Goal: Task Accomplishment & Management: Use online tool/utility

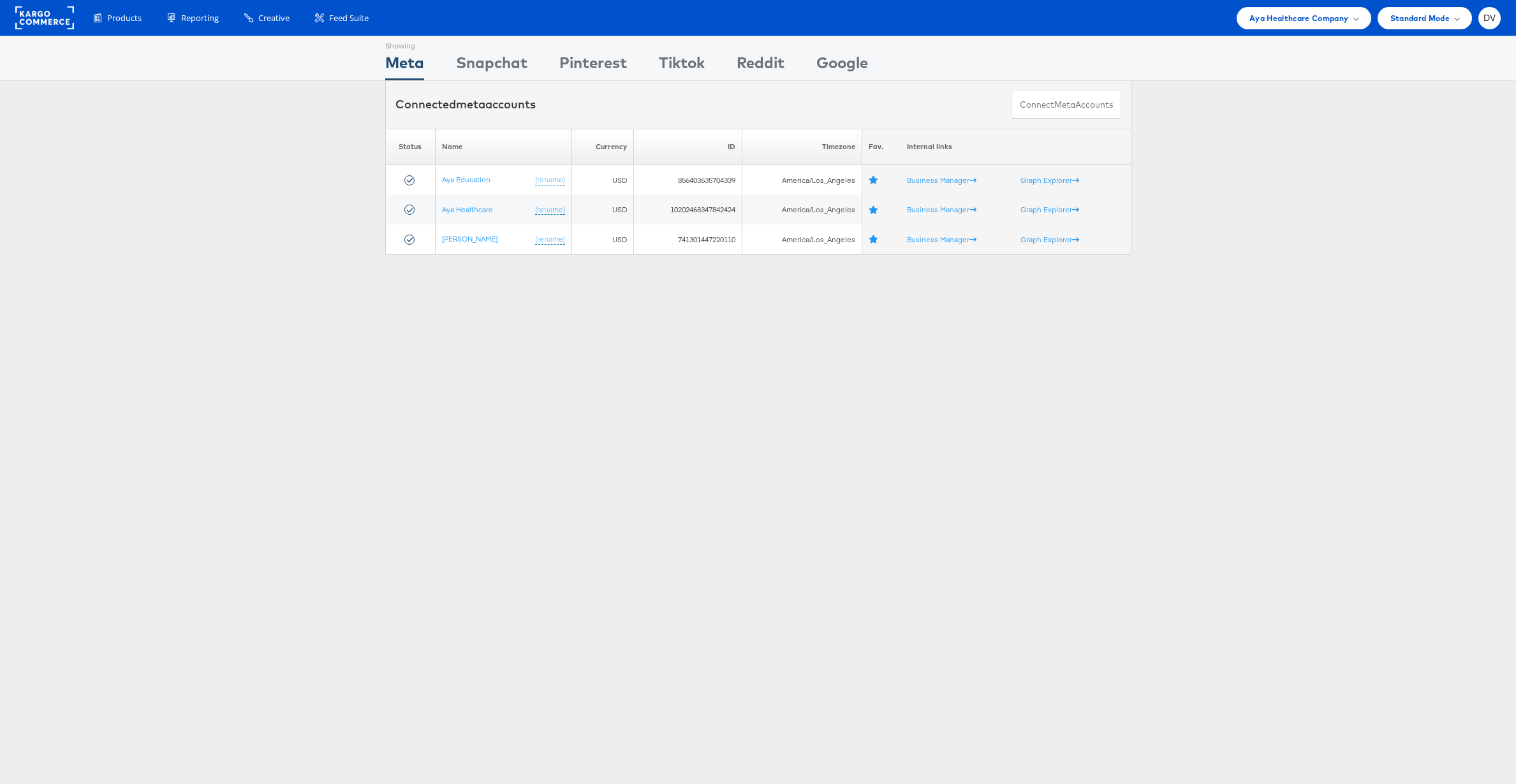
click at [1204, 131] on div "Please Wait Loading Accounts .... Status Name Currency ID Timezone Fav. Interna…" at bounding box center [758, 191] width 1516 height 126
click at [1265, 25] on div "Aya Healthcare Company" at bounding box center [1304, 18] width 135 height 23
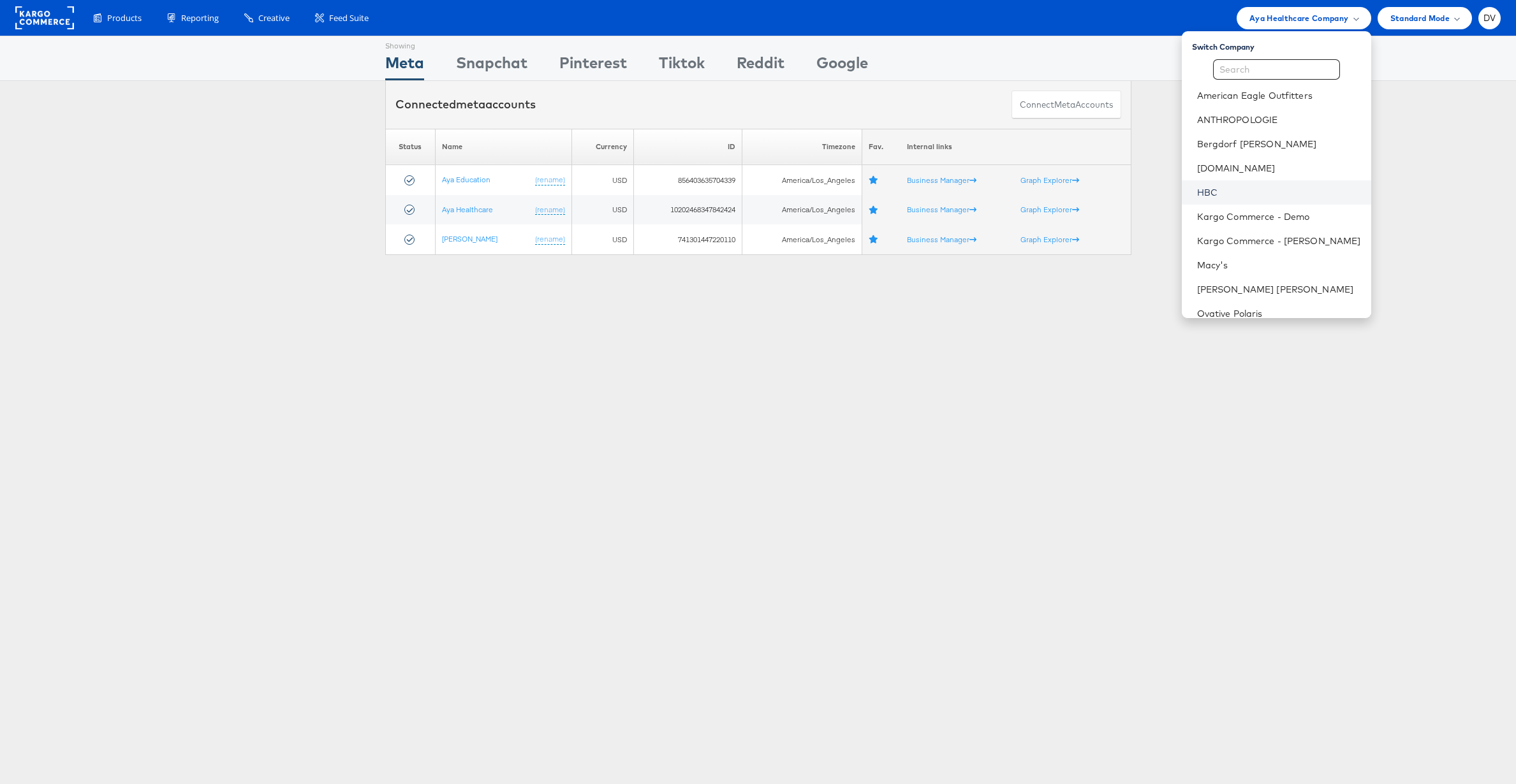
click at [1249, 188] on link "HBC" at bounding box center [1279, 192] width 164 height 13
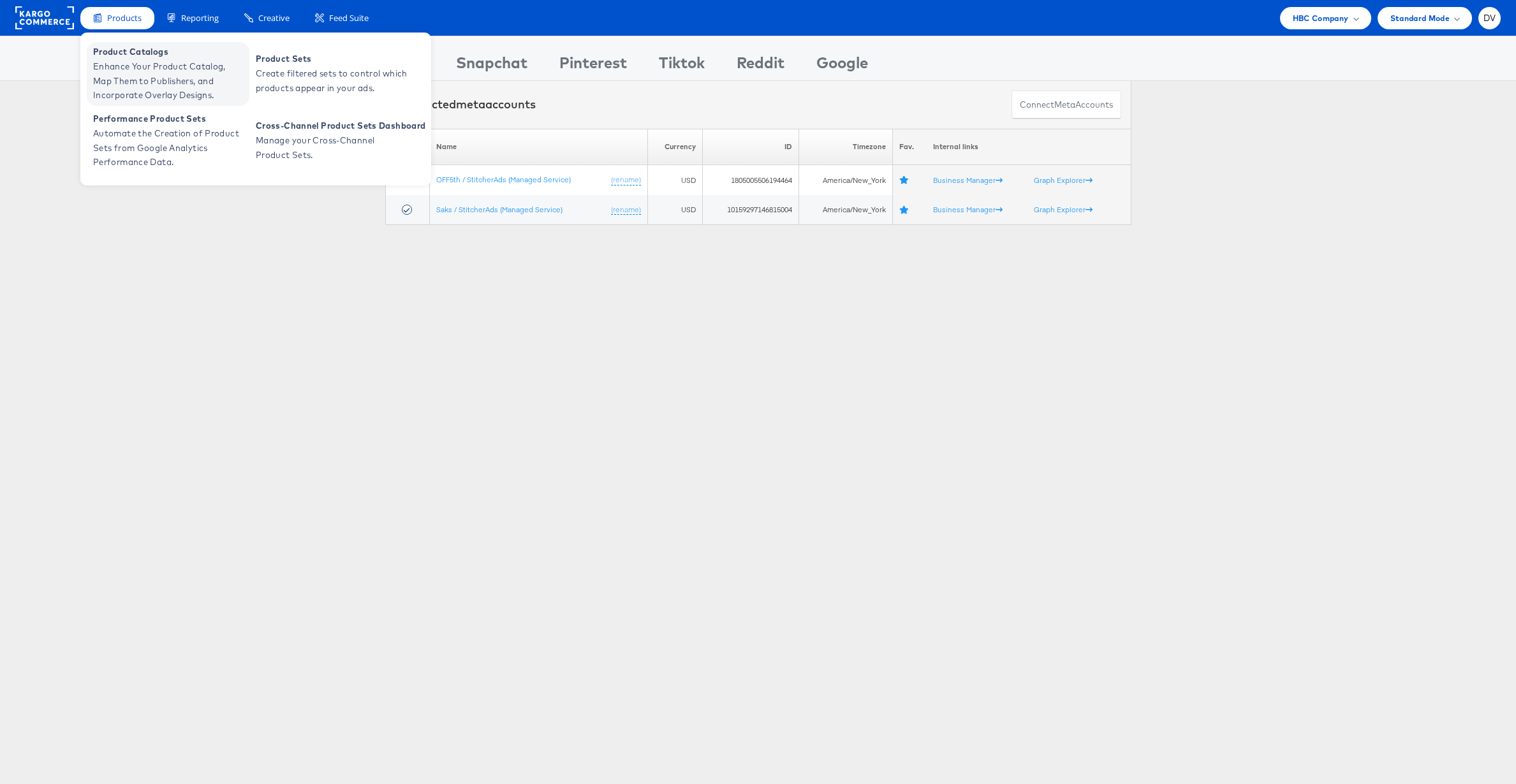
click at [126, 54] on span "Product Catalogs" at bounding box center [169, 51] width 153 height 14
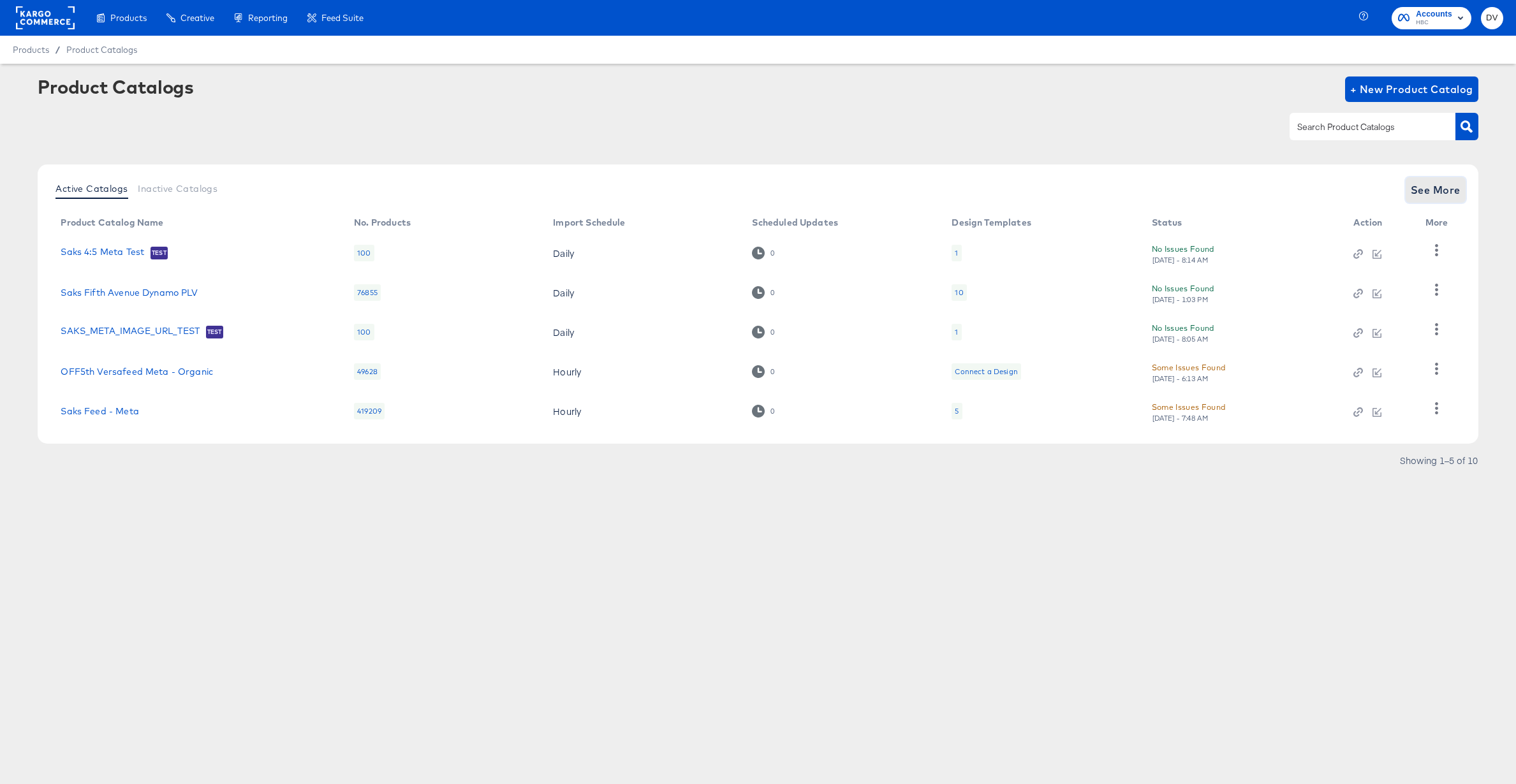
click at [1440, 194] on span "See More" at bounding box center [1436, 191] width 50 height 18
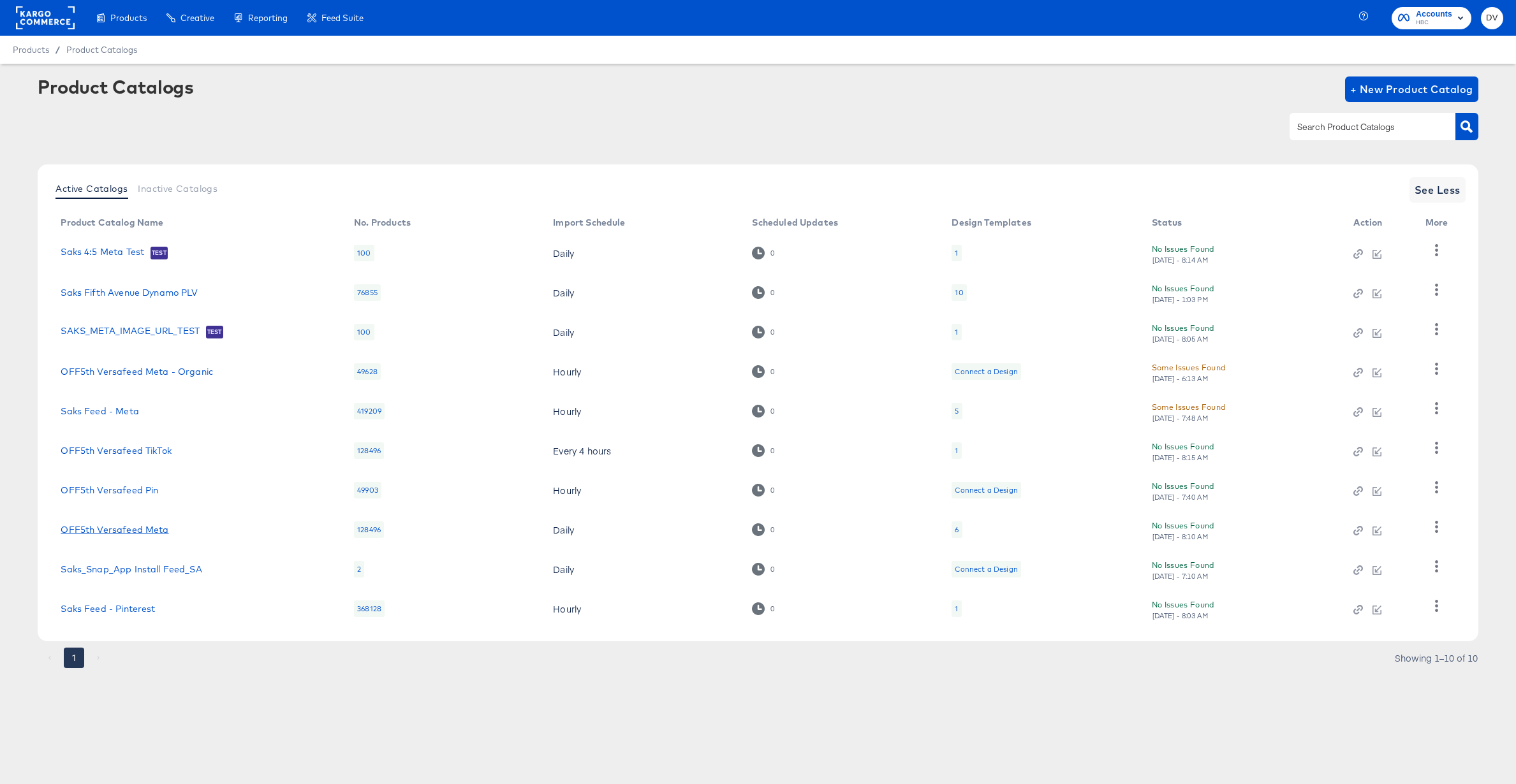
click at [141, 534] on link "OFF5th Versafeed Meta" at bounding box center [114, 529] width 108 height 10
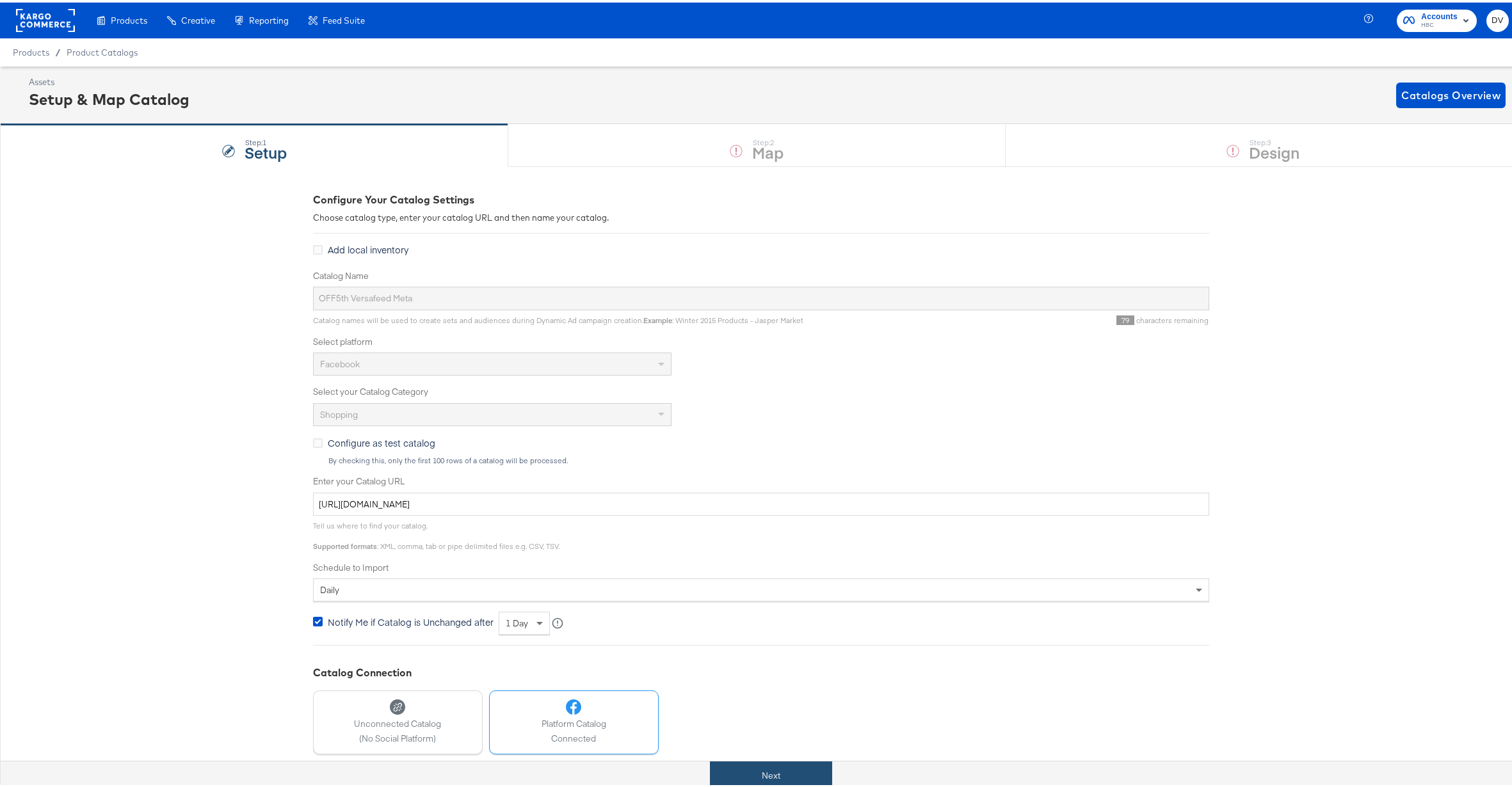
click at [765, 778] on button "Next" at bounding box center [770, 773] width 122 height 29
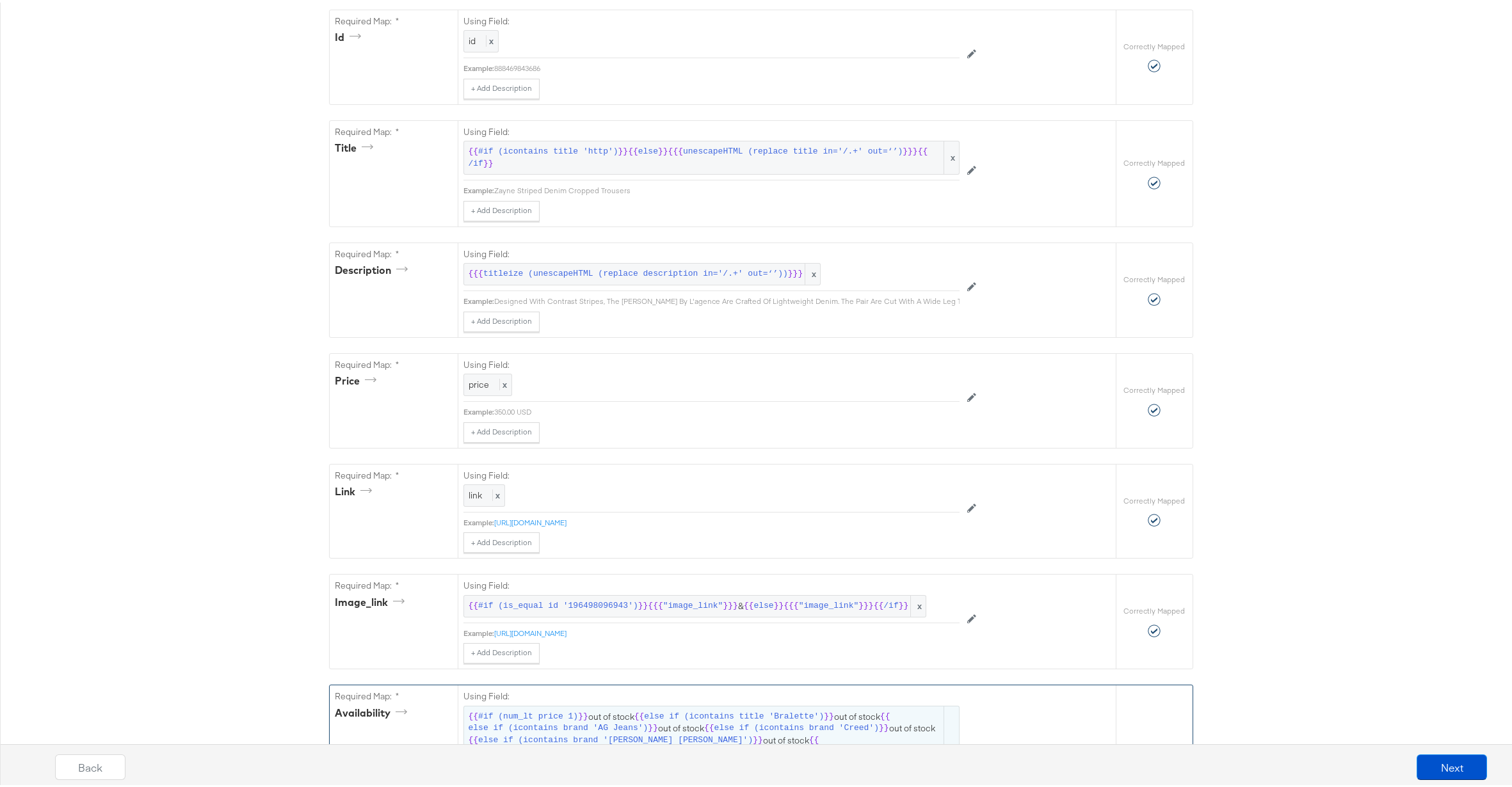
scroll to position [522, 0]
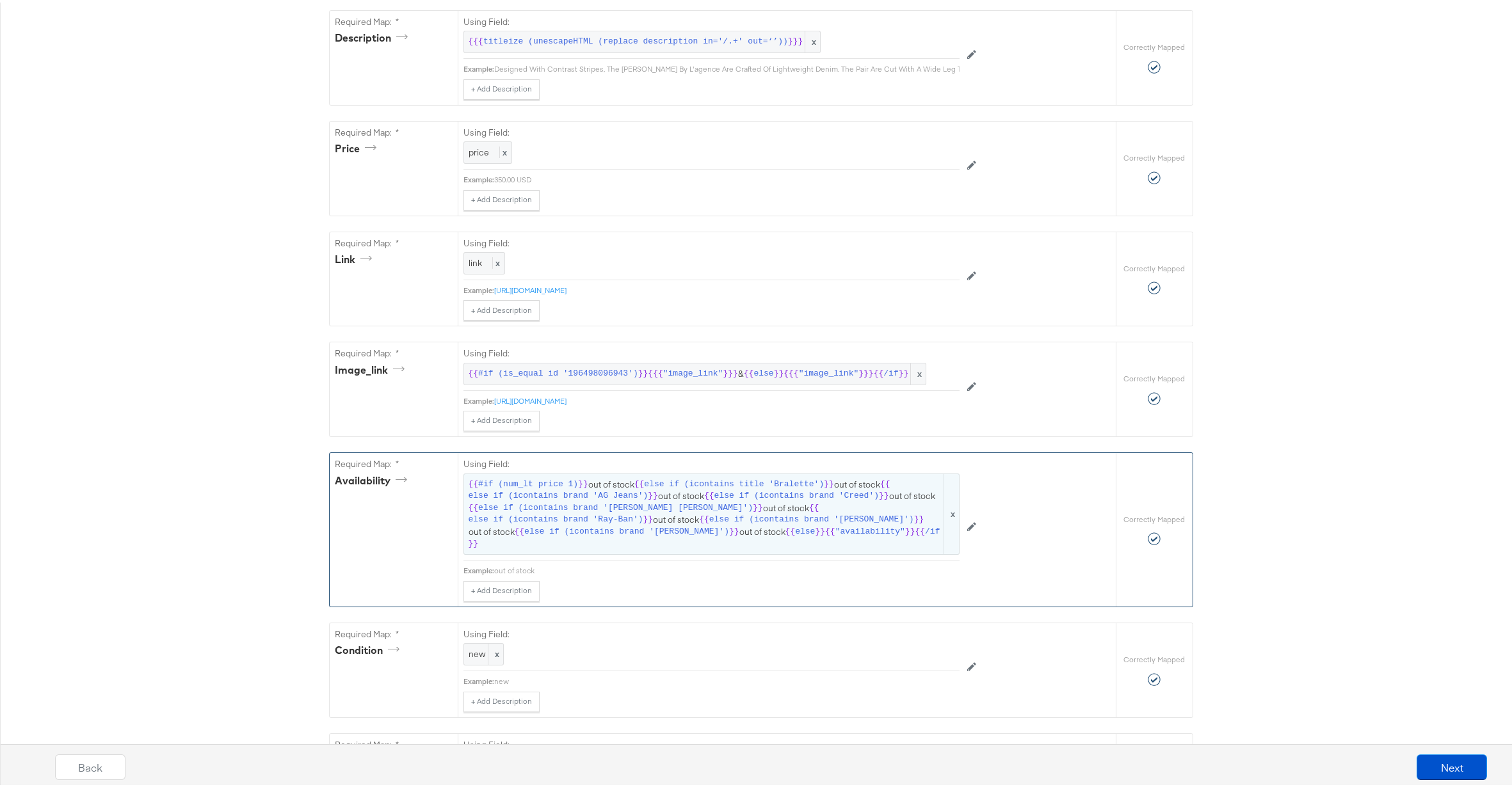
click at [914, 524] on span "}}" at bounding box center [918, 518] width 10 height 12
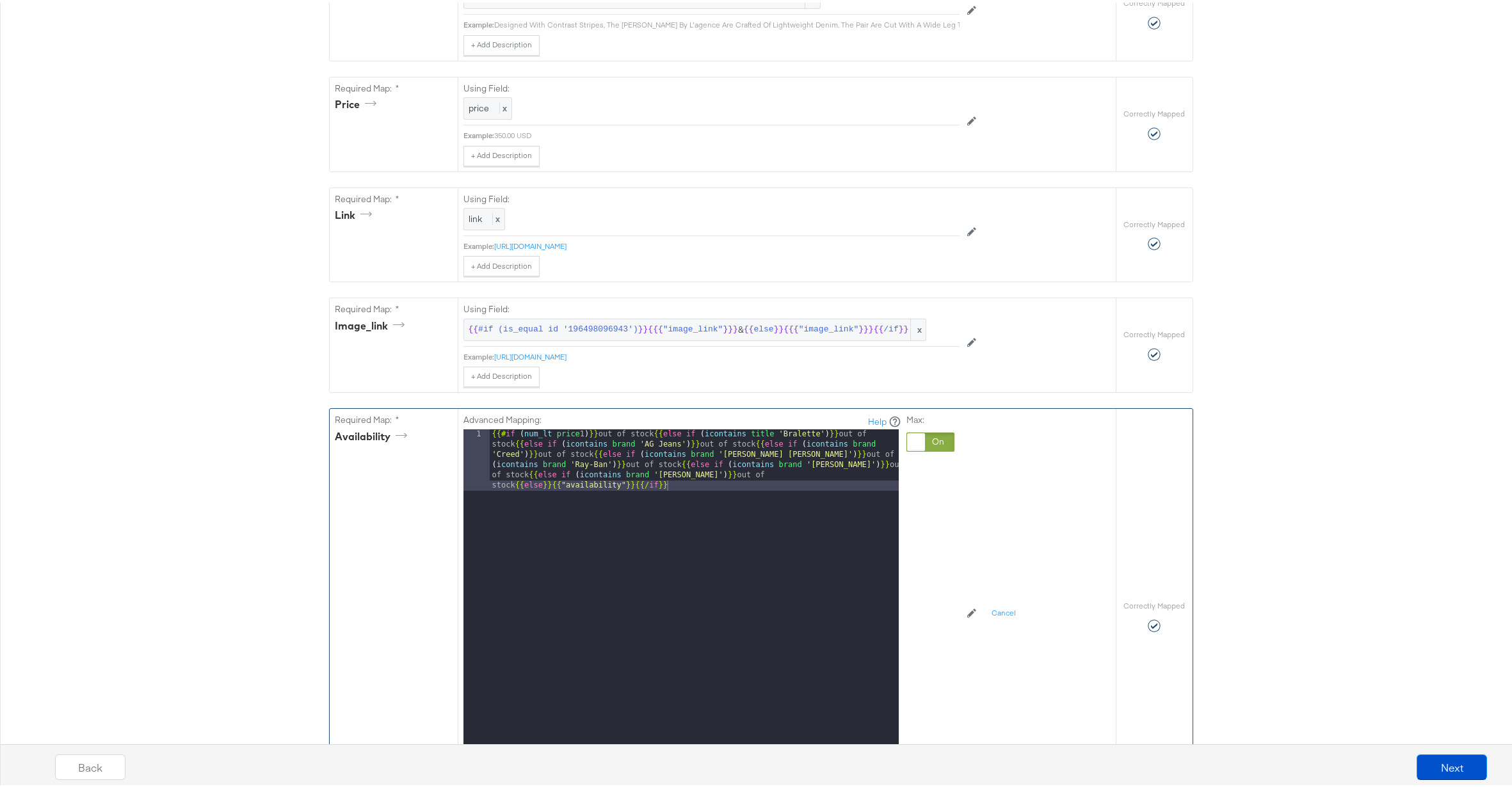
scroll to position [571, 0]
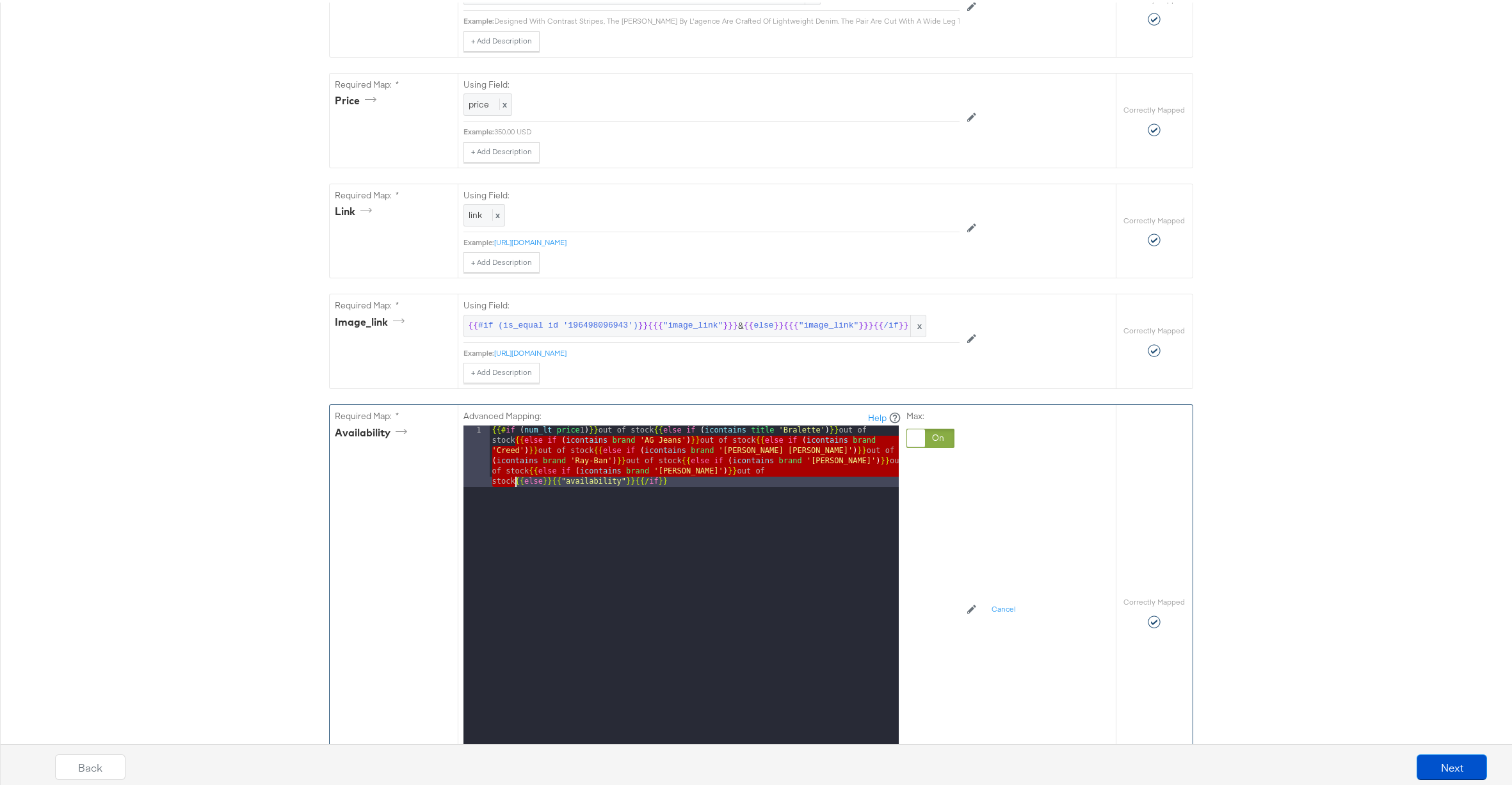
drag, startPoint x: 512, startPoint y: 457, endPoint x: 513, endPoint y: 499, distance: 42.0
click at [512, 499] on div "{{# if ( num_lt price 1 ) }} out of stock {{ else if ( icontains title 'Bralett…" at bounding box center [694, 645] width 409 height 443
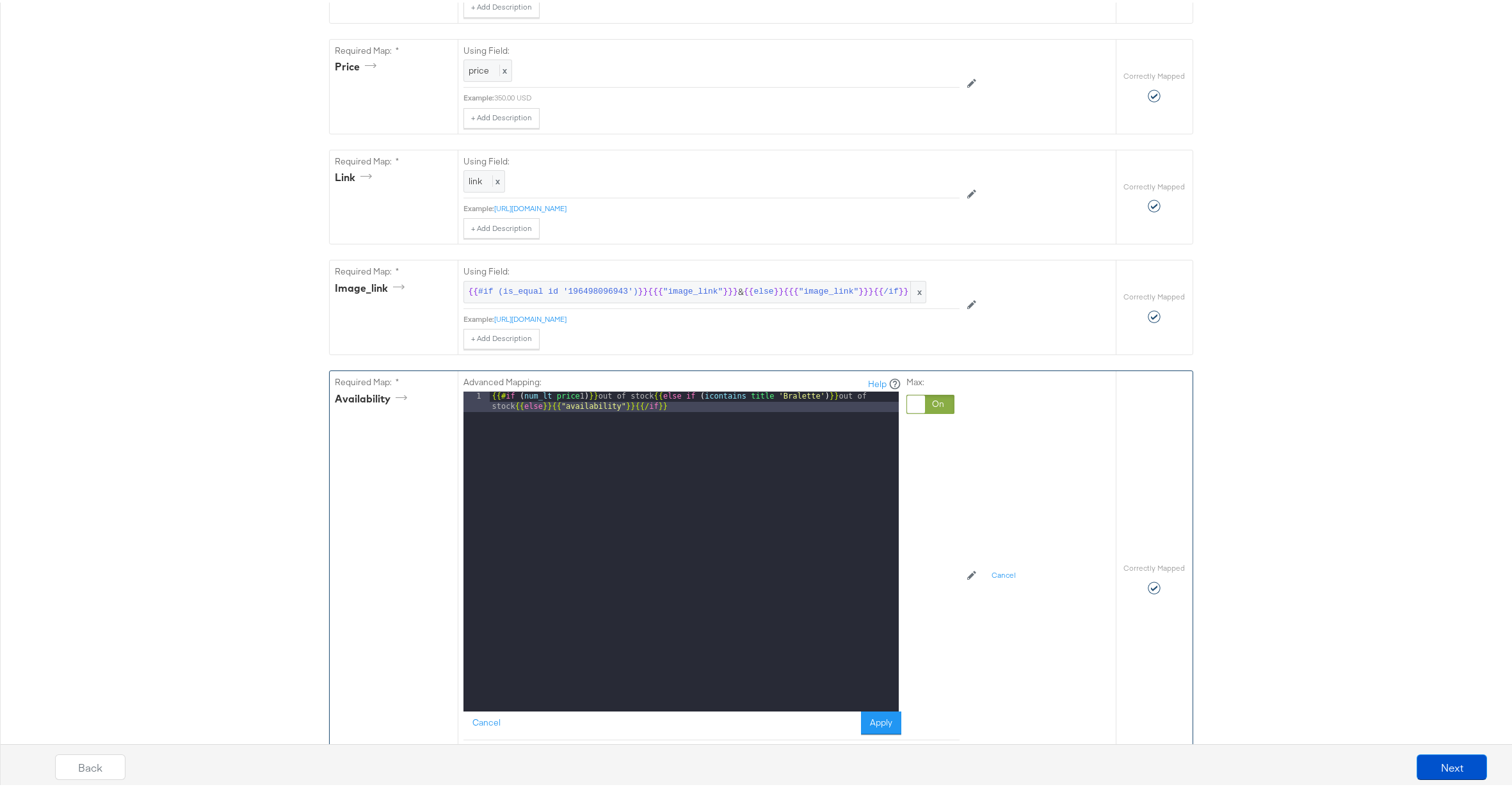
scroll to position [609, 0]
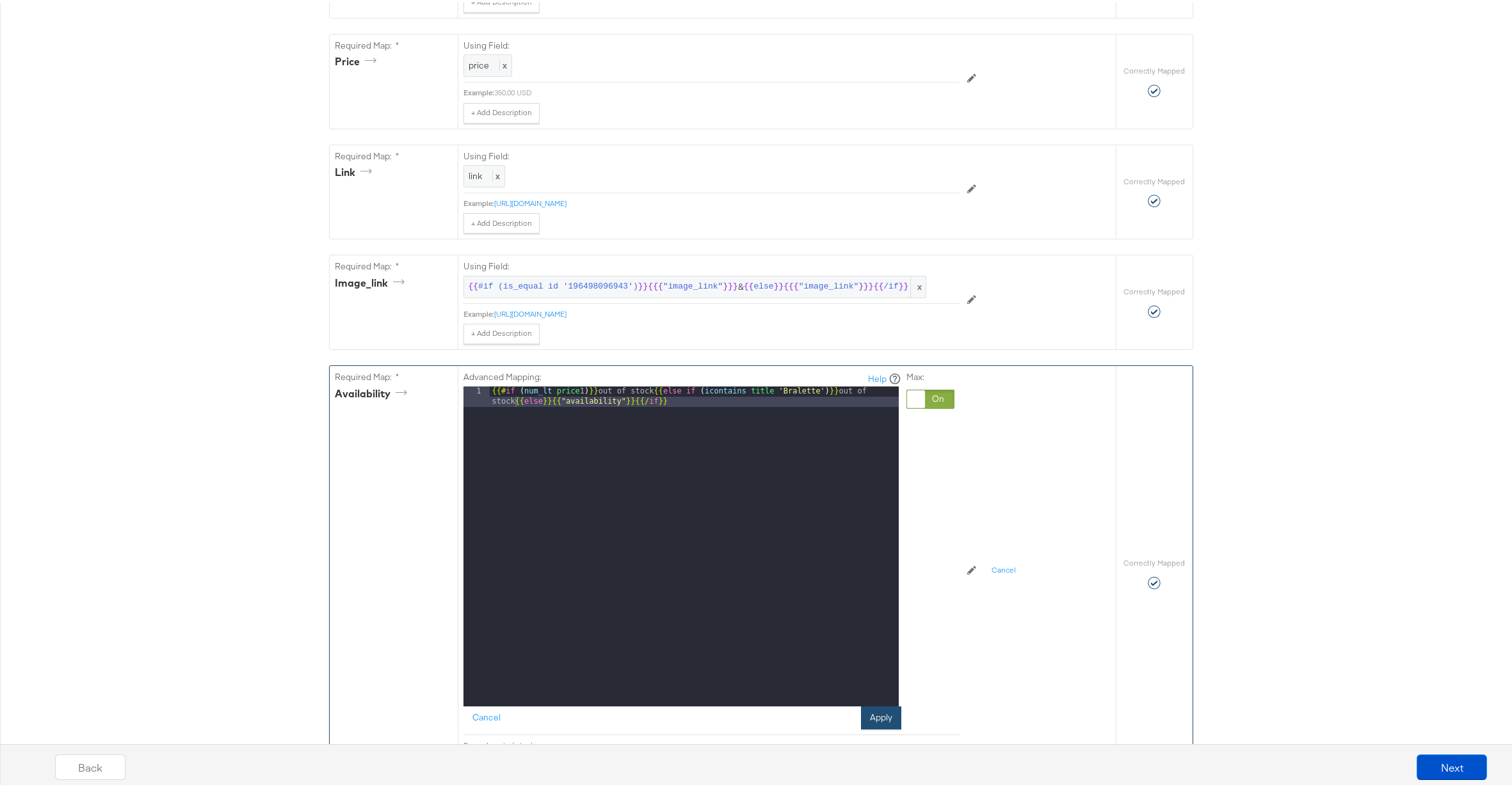
click at [865, 727] on button "Apply" at bounding box center [880, 716] width 40 height 23
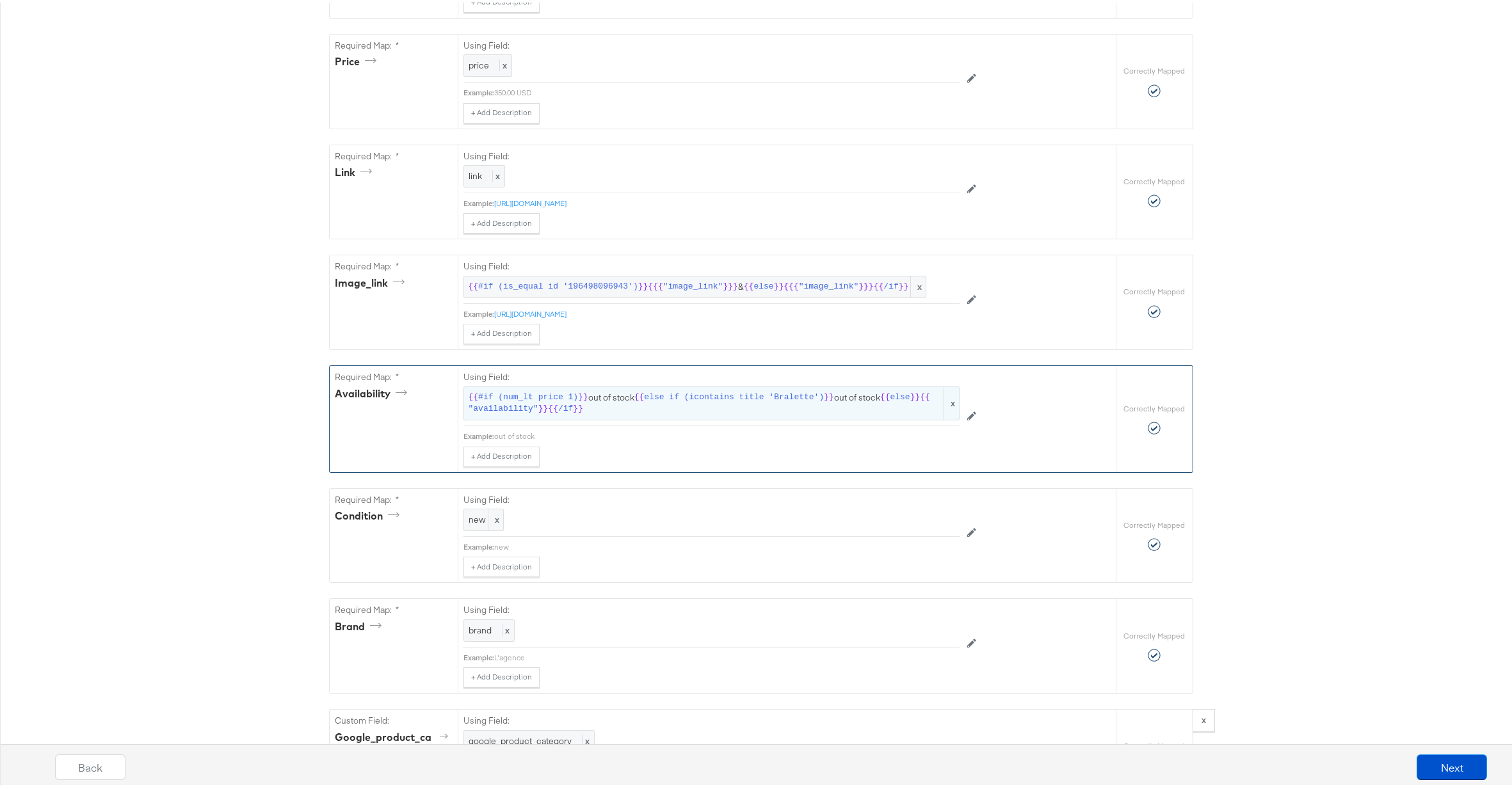
click at [505, 413] on span ""availability"" at bounding box center [503, 407] width 70 height 12
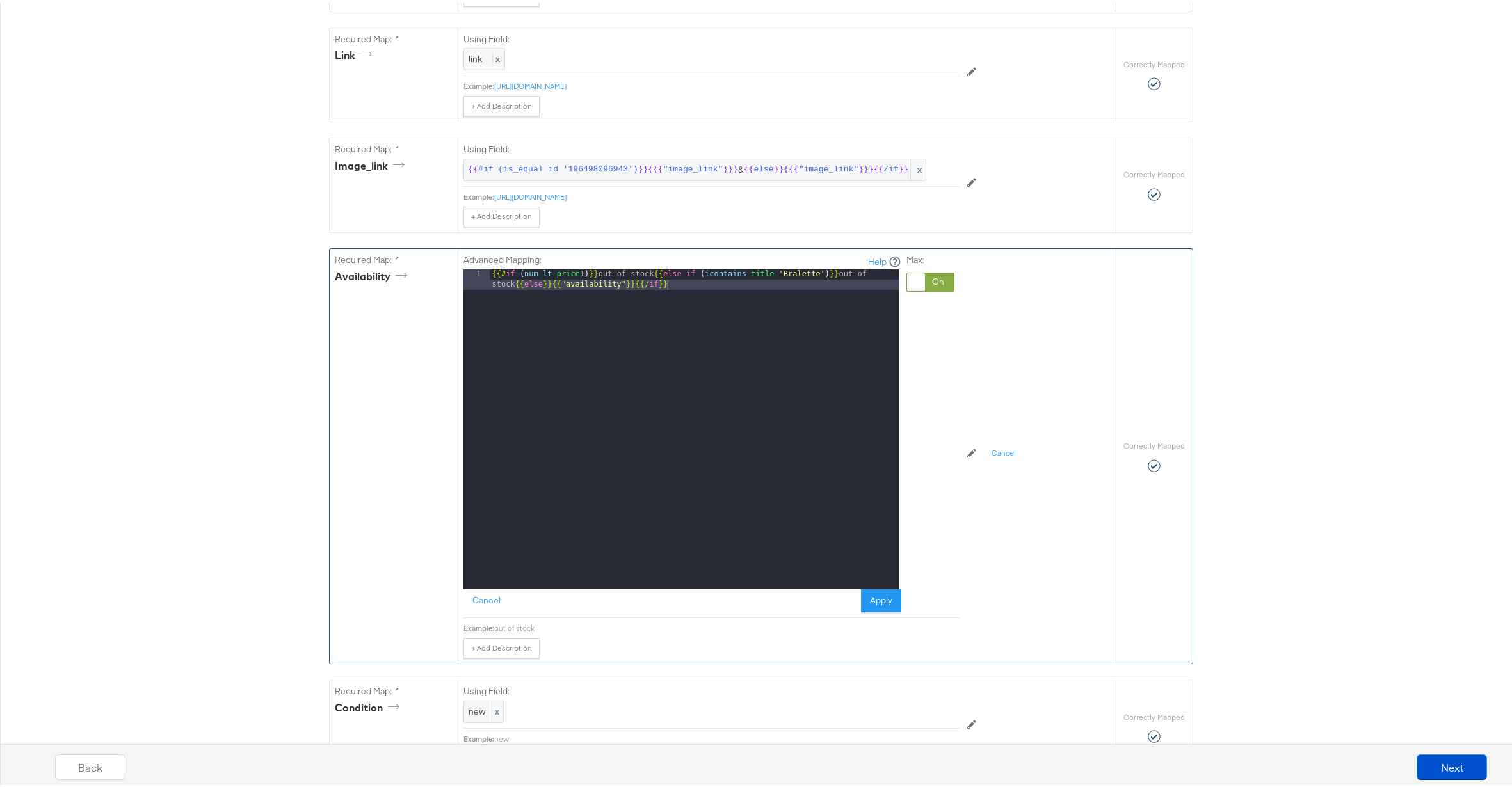
scroll to position [730, 0]
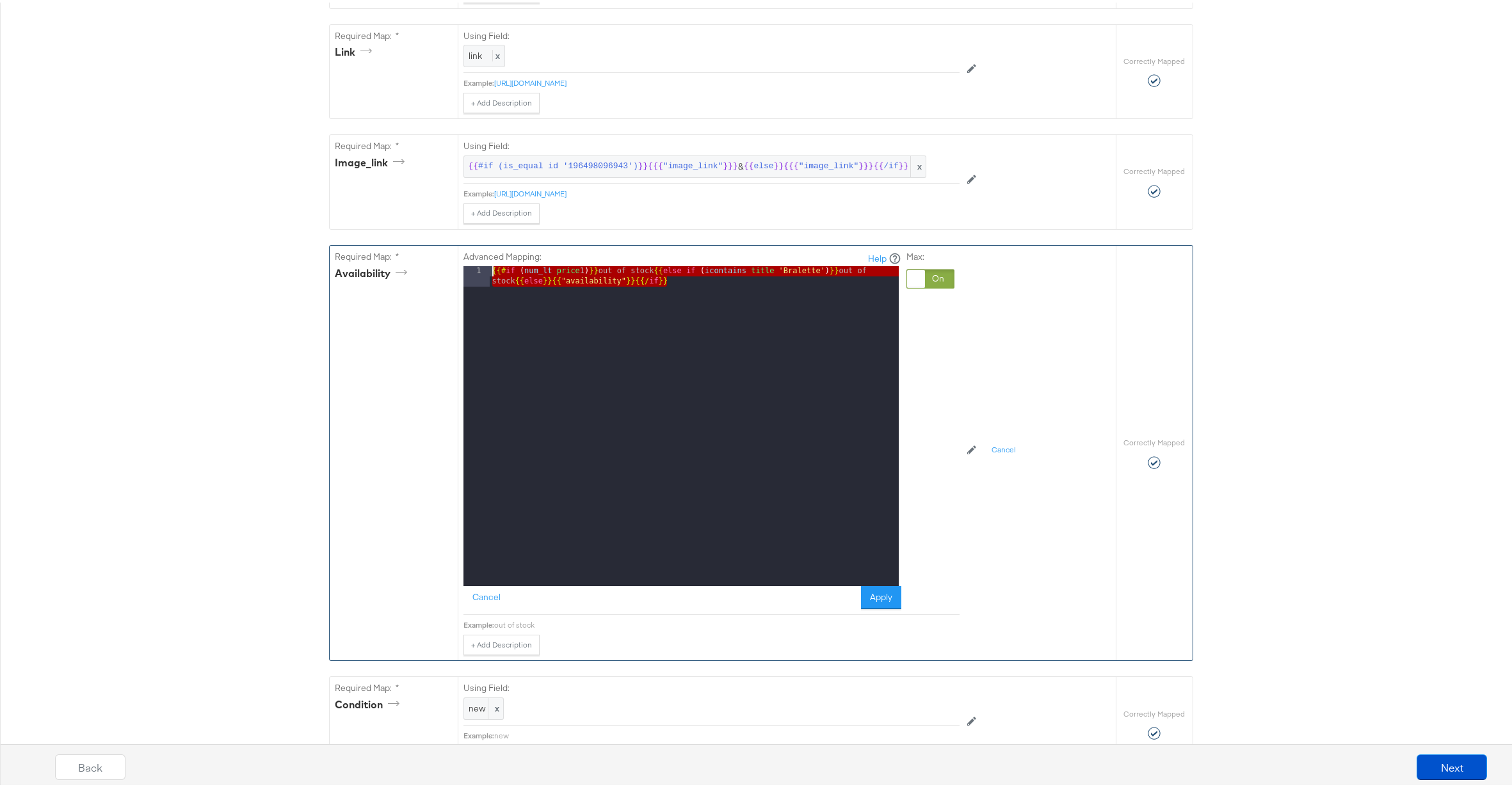
drag, startPoint x: 722, startPoint y: 301, endPoint x: 374, endPoint y: 270, distance: 349.4
click at [374, 270] on div "Required Map: * availability Advanced Mapping: Help 1 {{# if ( num_lt price 1 )…" at bounding box center [723, 451] width 786 height 415
click at [925, 286] on div at bounding box center [930, 276] width 48 height 19
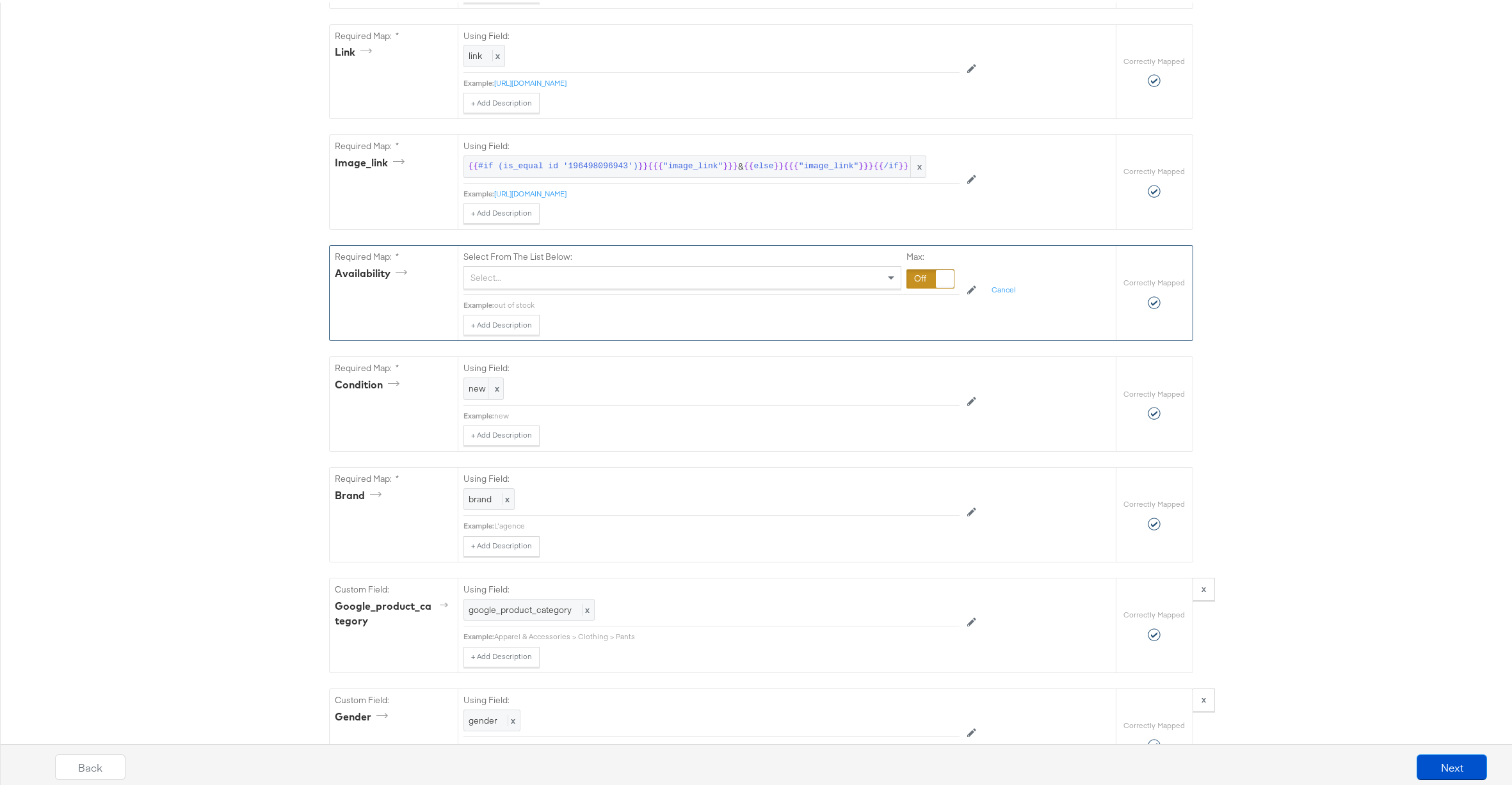
click at [873, 286] on div "Select..." at bounding box center [682, 275] width 436 height 22
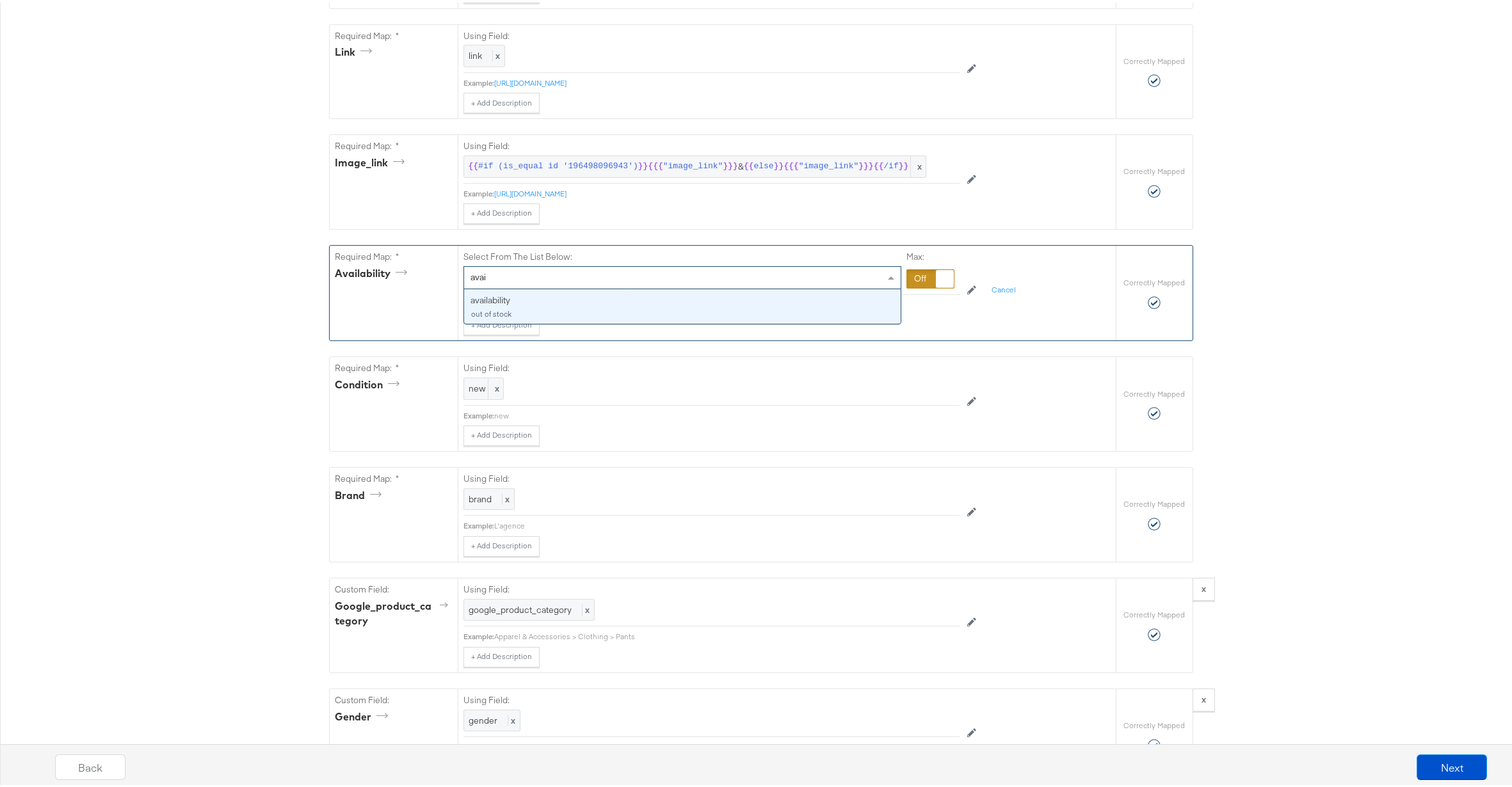
type input "avail"
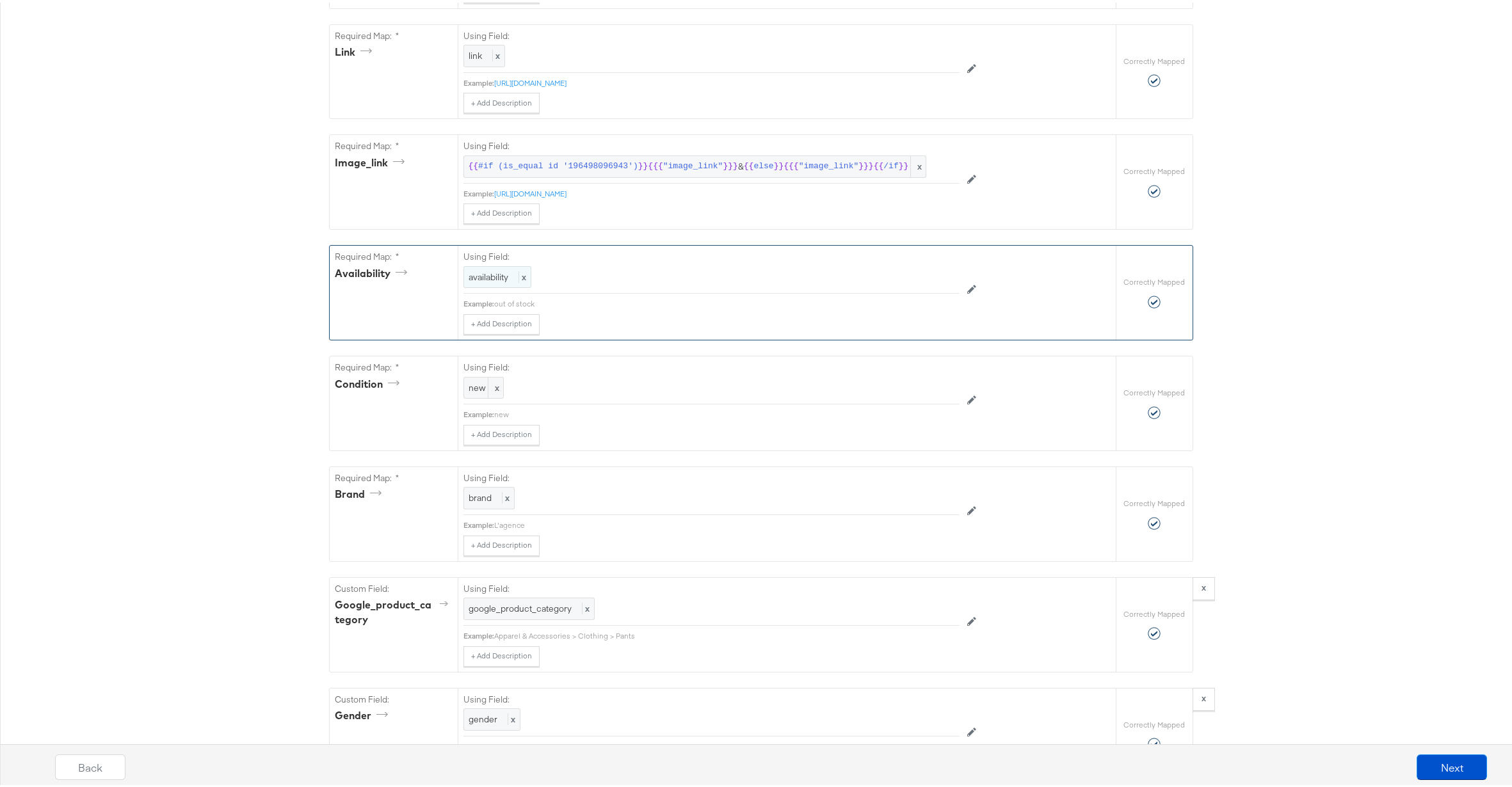
click at [523, 286] on div "availability x" at bounding box center [497, 275] width 68 height 23
click at [919, 286] on div at bounding box center [930, 276] width 48 height 19
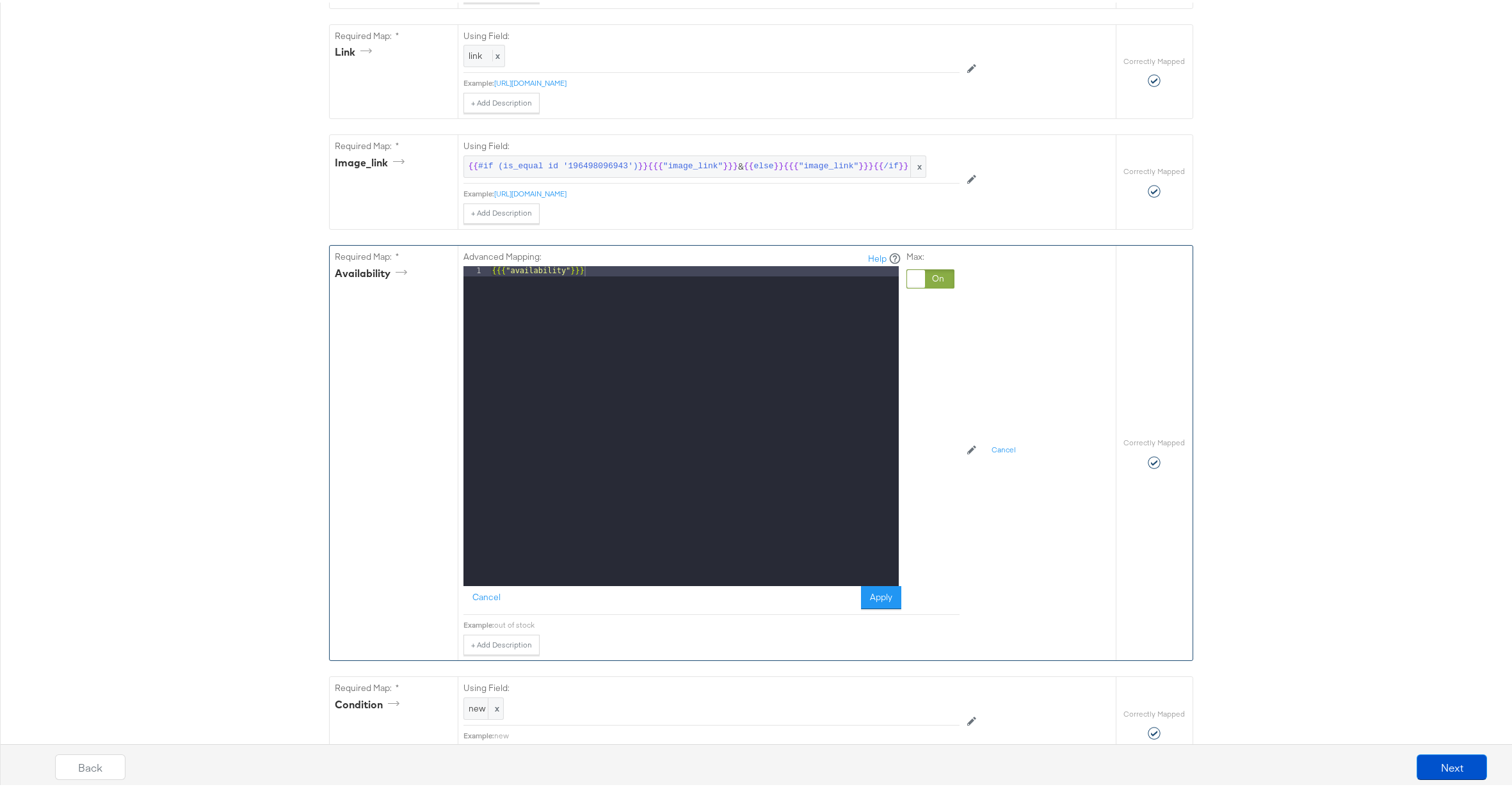
click at [696, 294] on div "{{{ "availability" }}}" at bounding box center [694, 434] width 409 height 341
click at [865, 607] on button "Apply" at bounding box center [880, 595] width 40 height 23
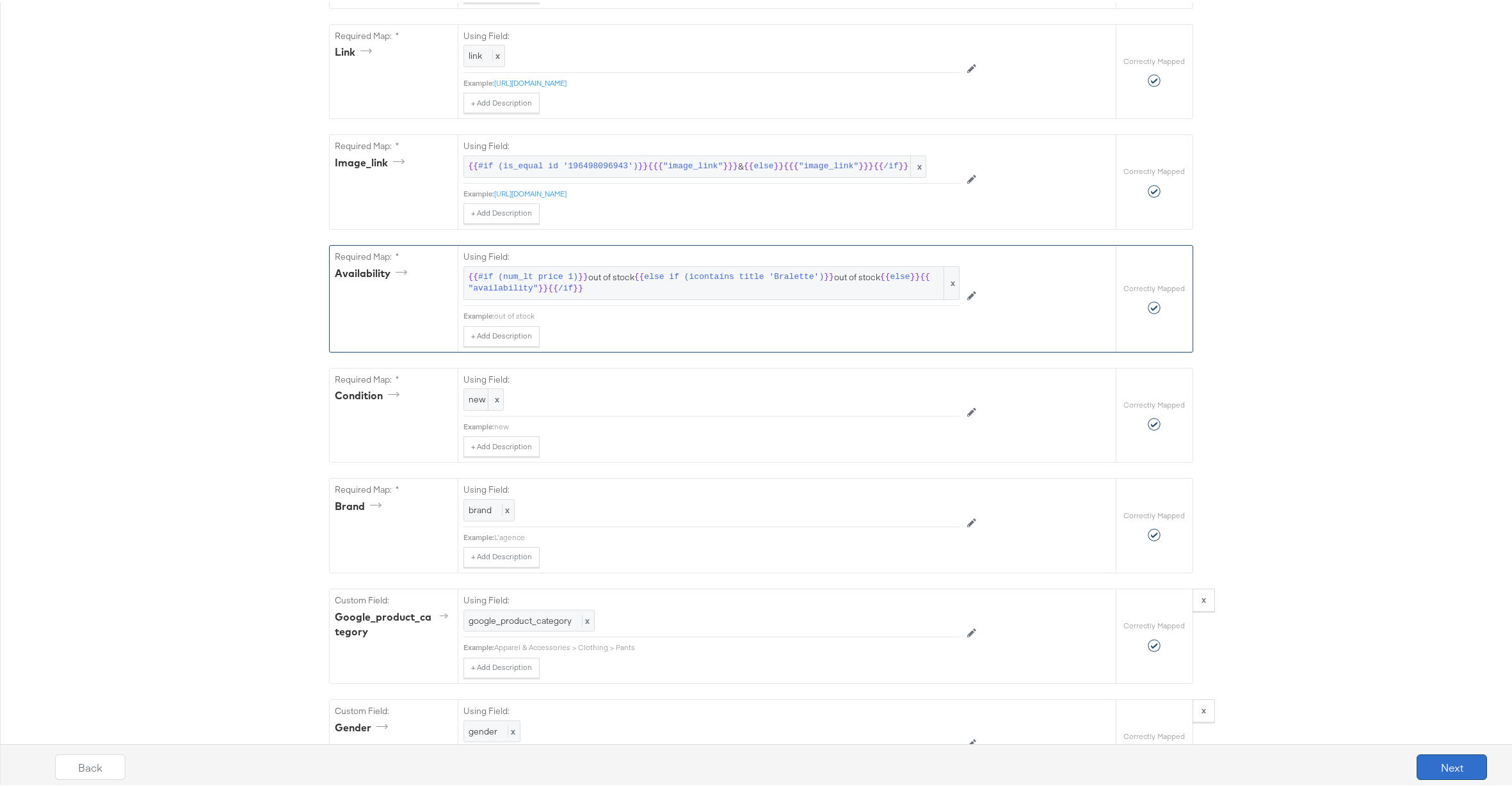
click at [1460, 773] on button "Next" at bounding box center [1452, 765] width 71 height 26
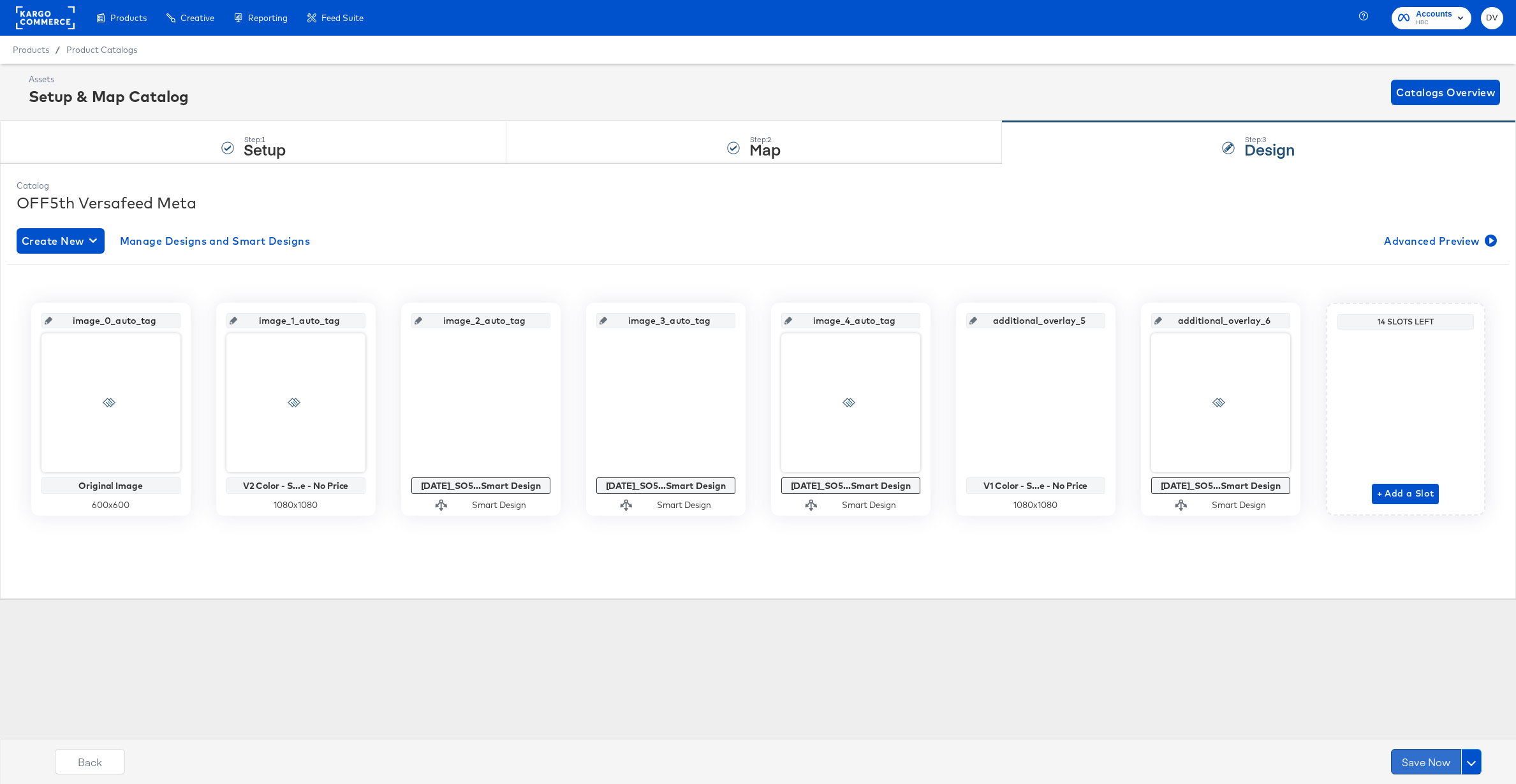
click at [1423, 762] on button "Save Now" at bounding box center [1426, 762] width 70 height 26
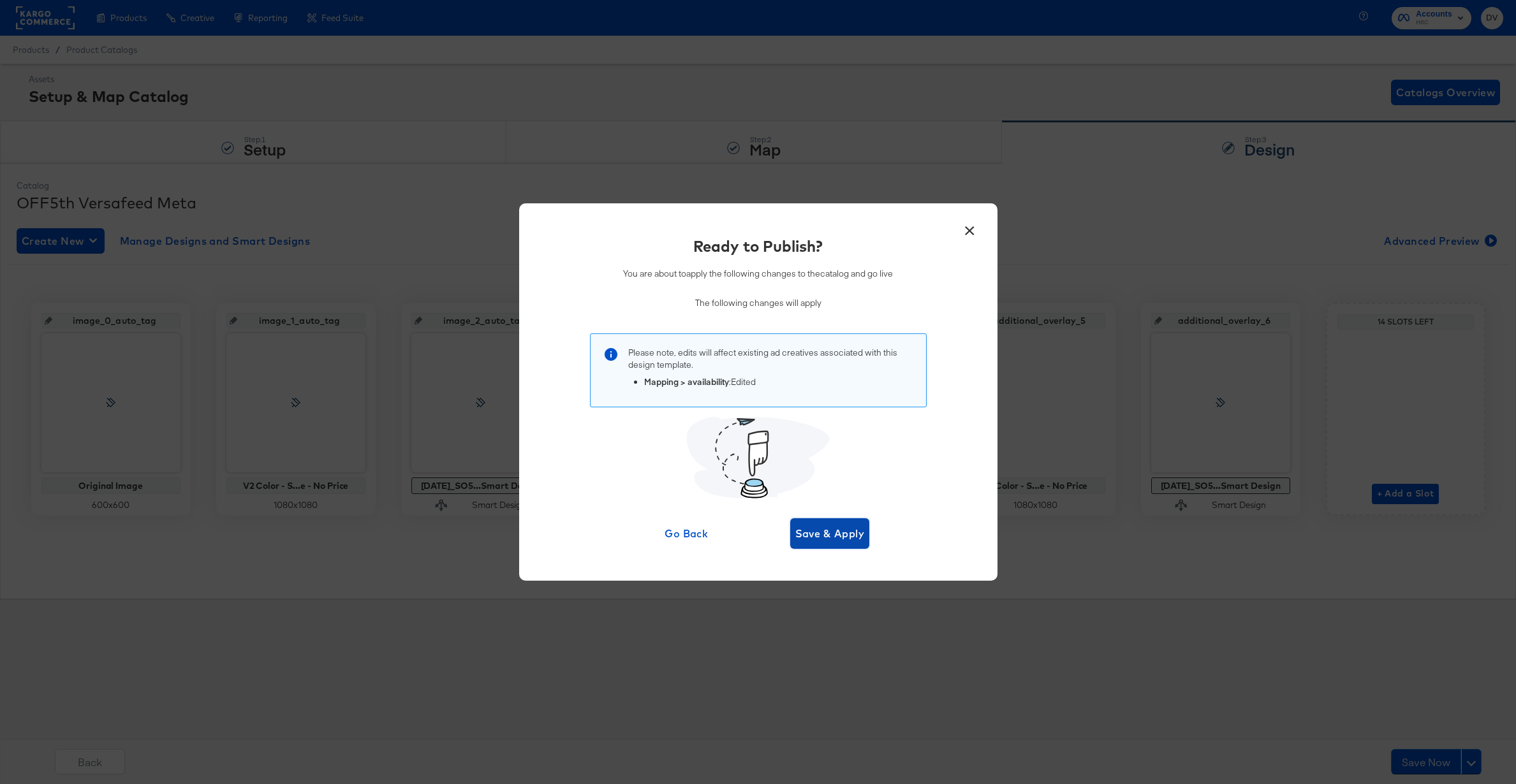
click at [824, 530] on span "Save & Apply" at bounding box center [830, 534] width 70 height 18
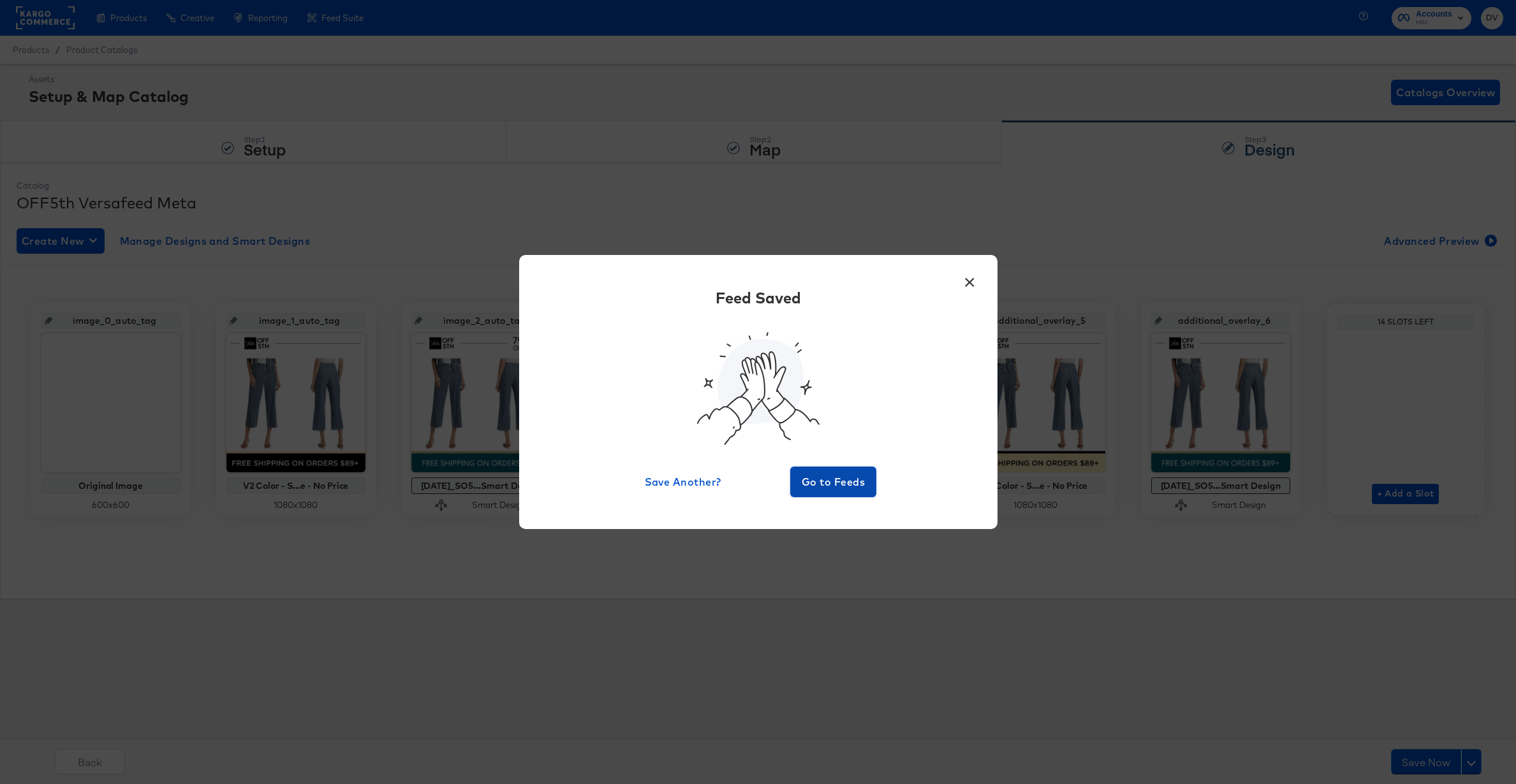
click at [825, 486] on span "Go to Feeds" at bounding box center [833, 482] width 76 height 18
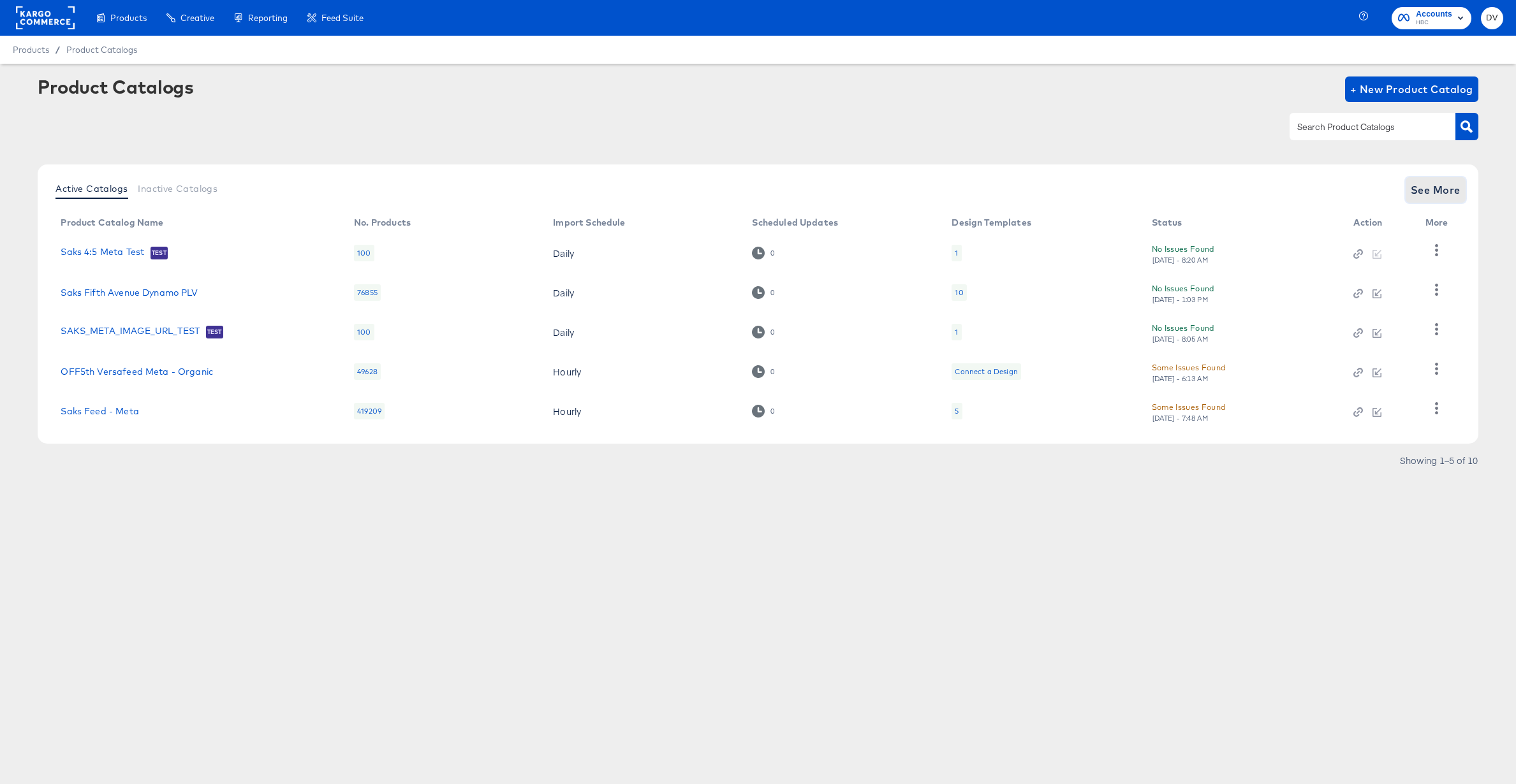
click at [1452, 193] on span "See More" at bounding box center [1436, 191] width 50 height 18
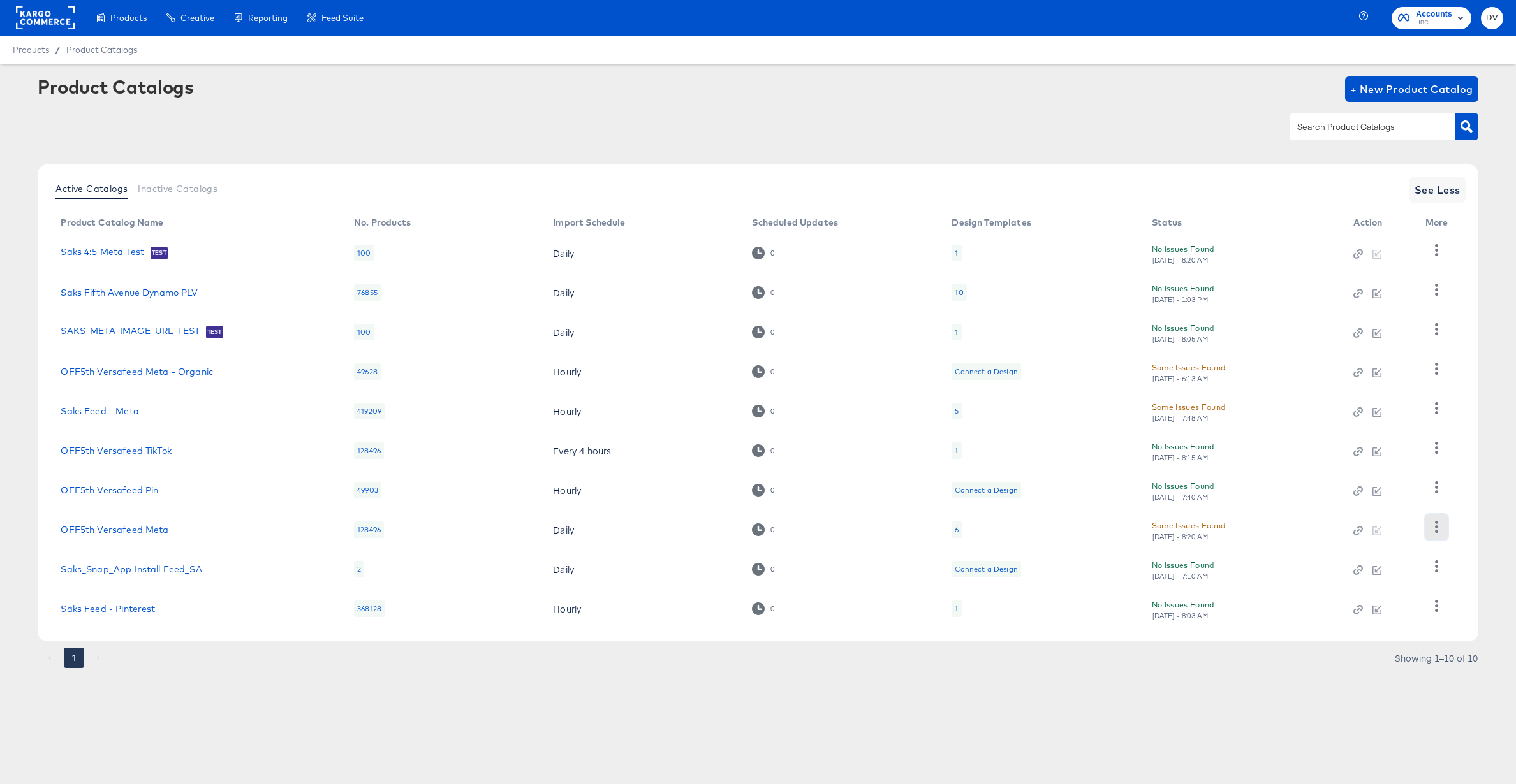
click at [1432, 536] on button "button" at bounding box center [1437, 528] width 23 height 26
click at [1370, 426] on div "HUD Checks (Internal)" at bounding box center [1384, 423] width 128 height 20
click at [97, 528] on link "OFF5th Versafeed Meta" at bounding box center [114, 529] width 108 height 10
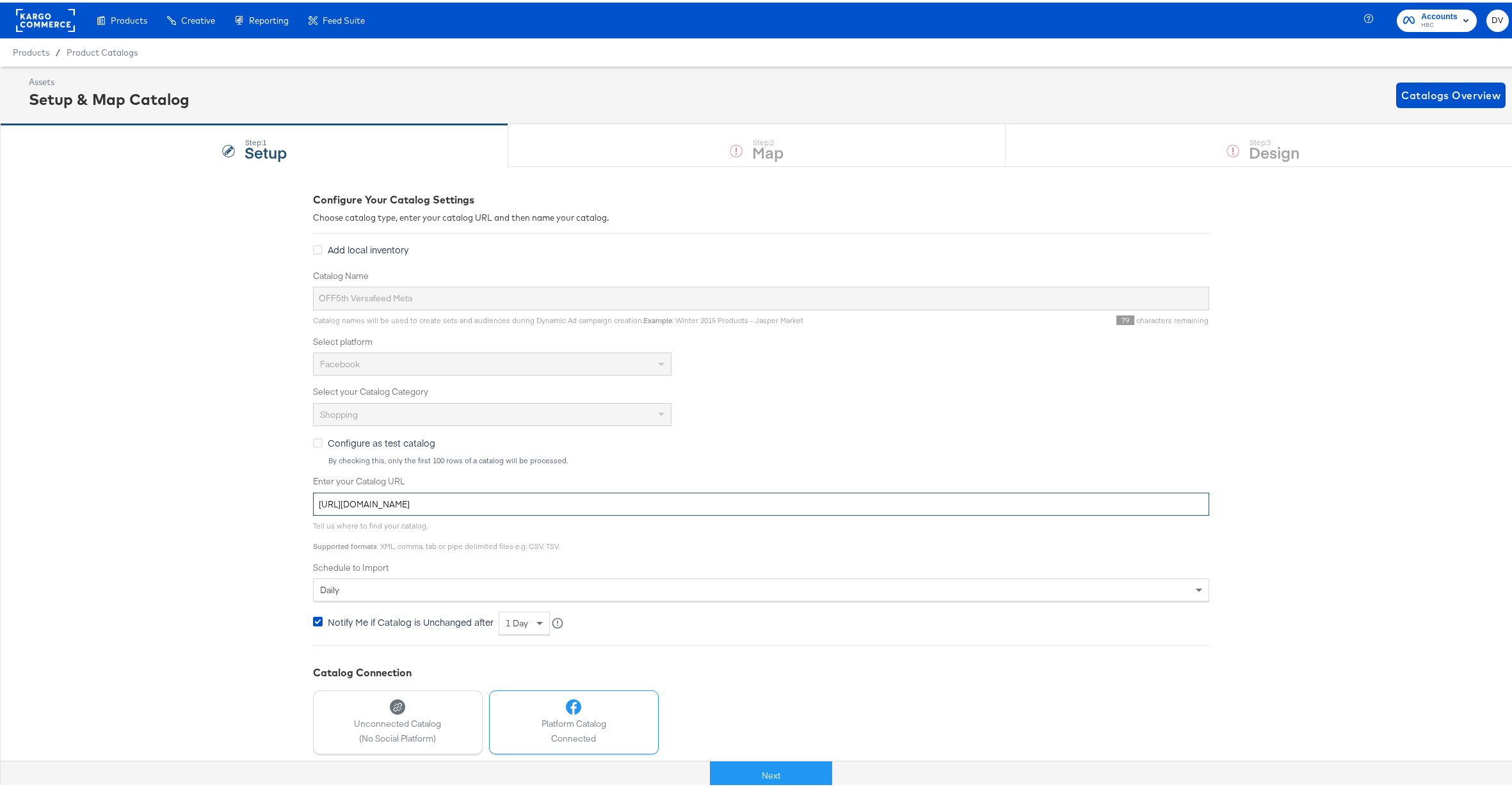
click at [518, 501] on input "https://ace.stitcherads.com/exports/141/universal/none/export.tsv.gz" at bounding box center [761, 502] width 896 height 24
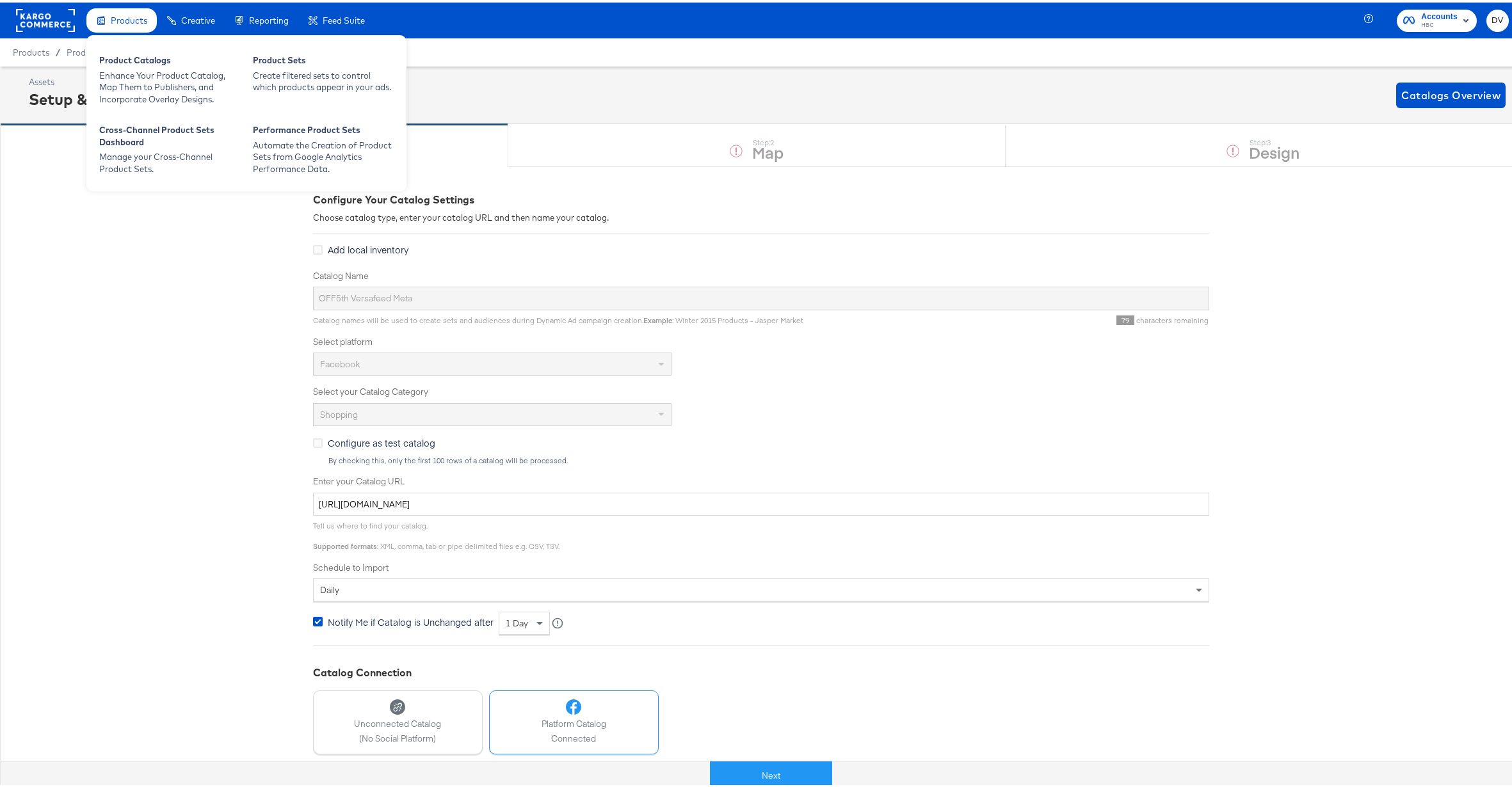
click at [121, 24] on div "Products" at bounding box center [121, 18] width 71 height 25
click at [124, 55] on div "Product Catalogs" at bounding box center [170, 59] width 141 height 15
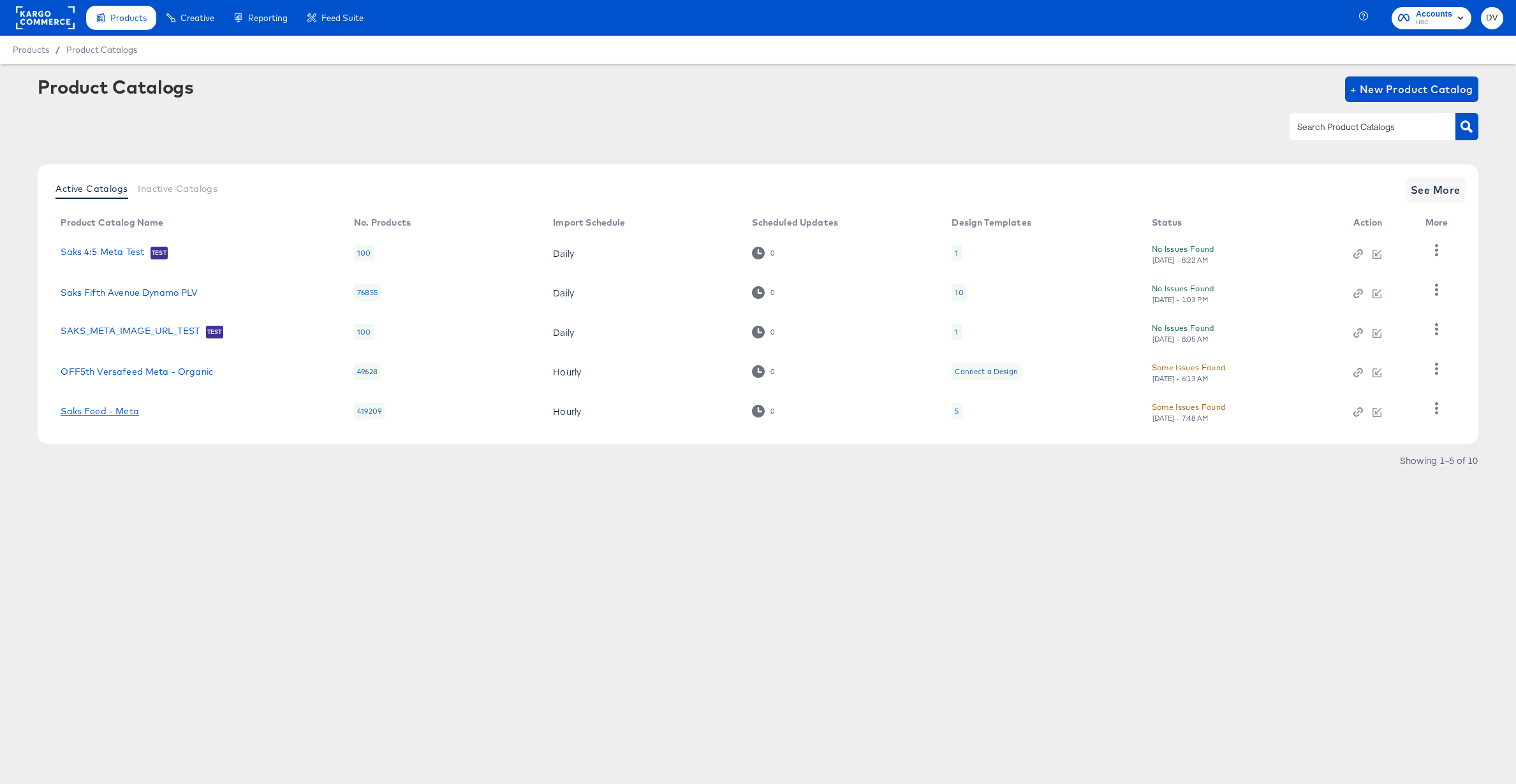
click at [119, 408] on link "Saks Feed - Meta" at bounding box center [99, 411] width 78 height 10
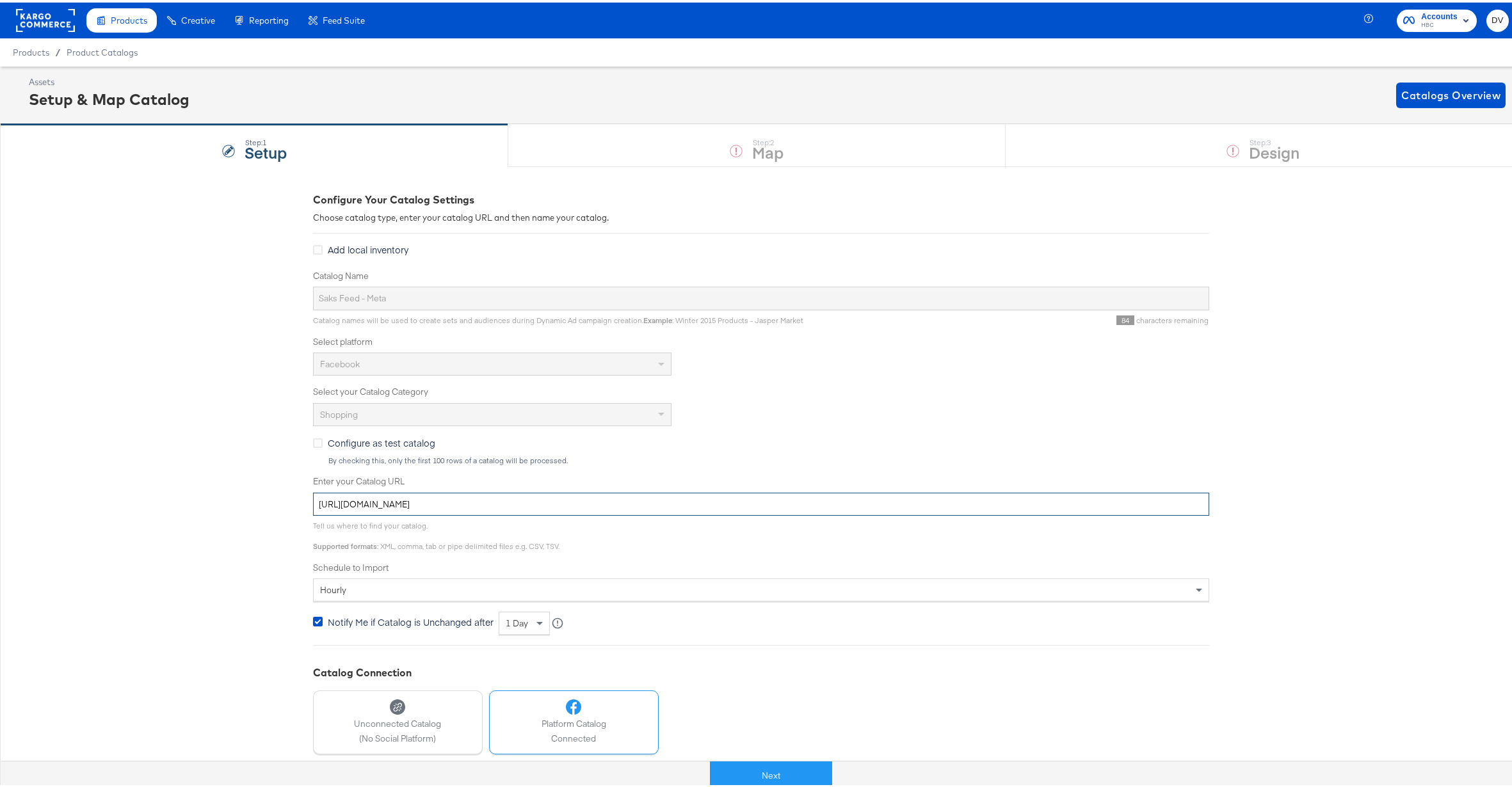
click at [603, 493] on input "https://ace.stitcherads.com/exports/1325/universal/none/universal/export.tsv.gz" at bounding box center [761, 502] width 896 height 24
